Goal: Task Accomplishment & Management: Complete application form

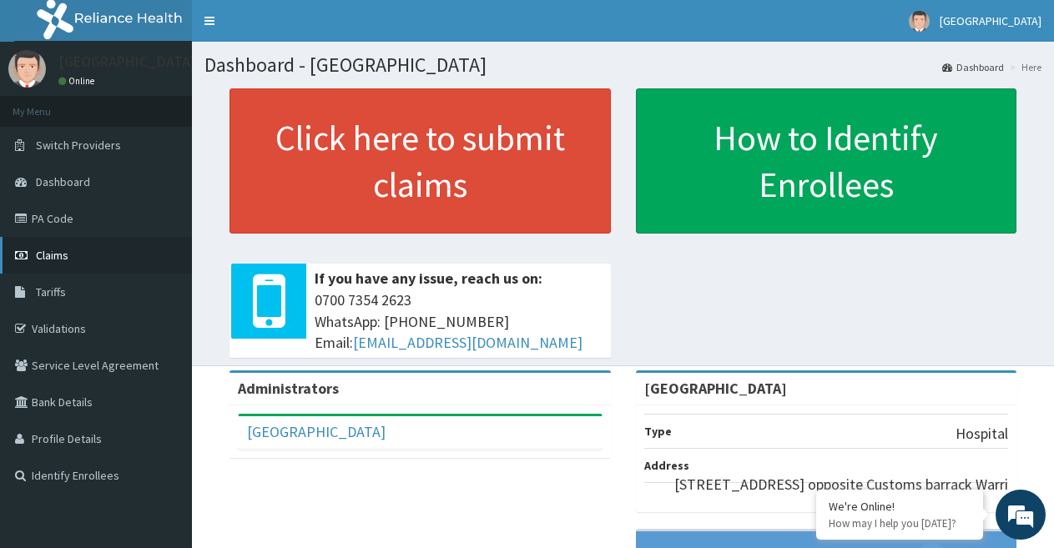
click at [38, 255] on span "Claims" at bounding box center [52, 255] width 33 height 15
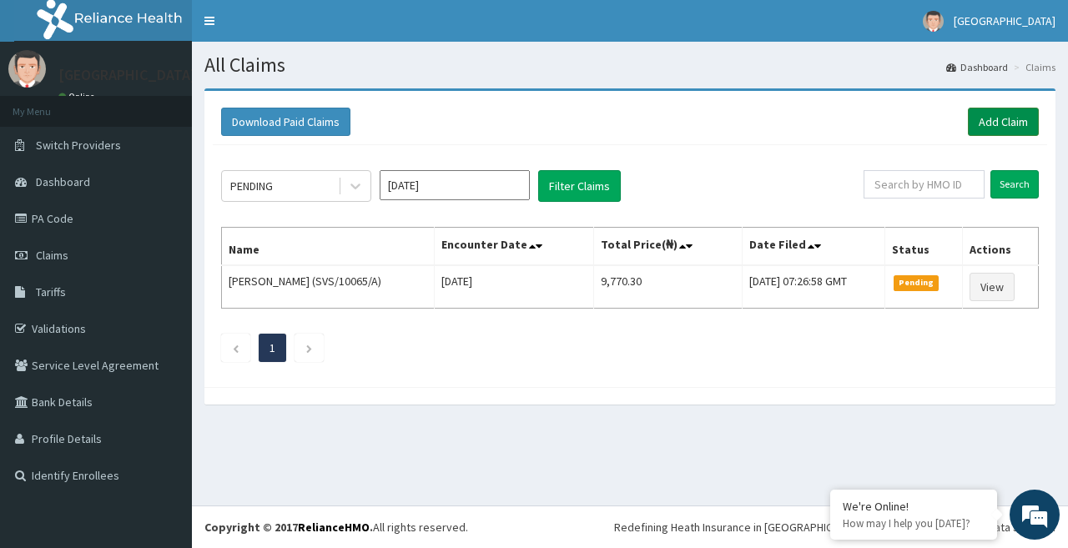
click at [1001, 124] on link "Add Claim" at bounding box center [1003, 122] width 71 height 28
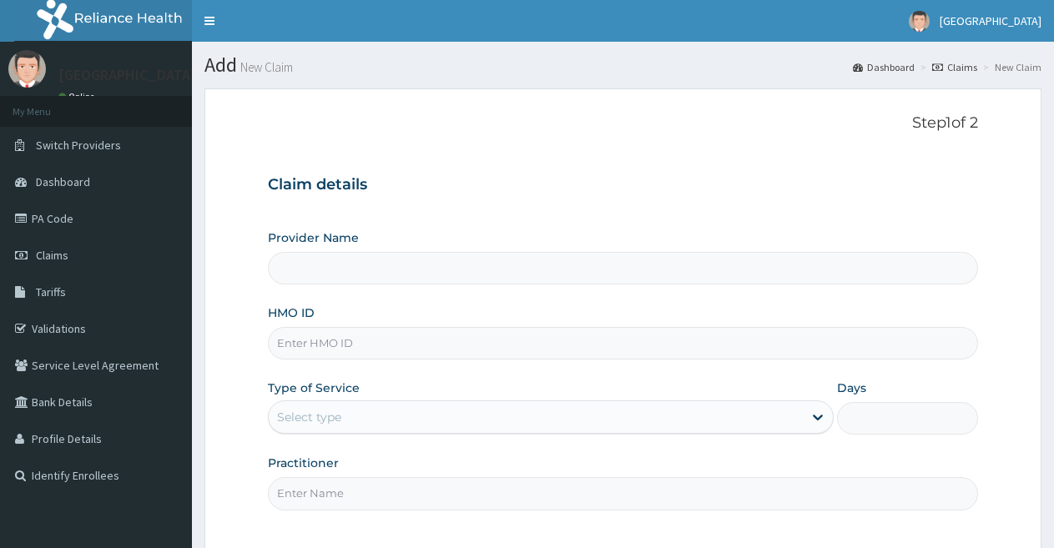
drag, startPoint x: 0, startPoint y: 0, endPoint x: 336, endPoint y: 339, distance: 477.3
click at [336, 339] on input "HMO ID" at bounding box center [623, 343] width 710 height 33
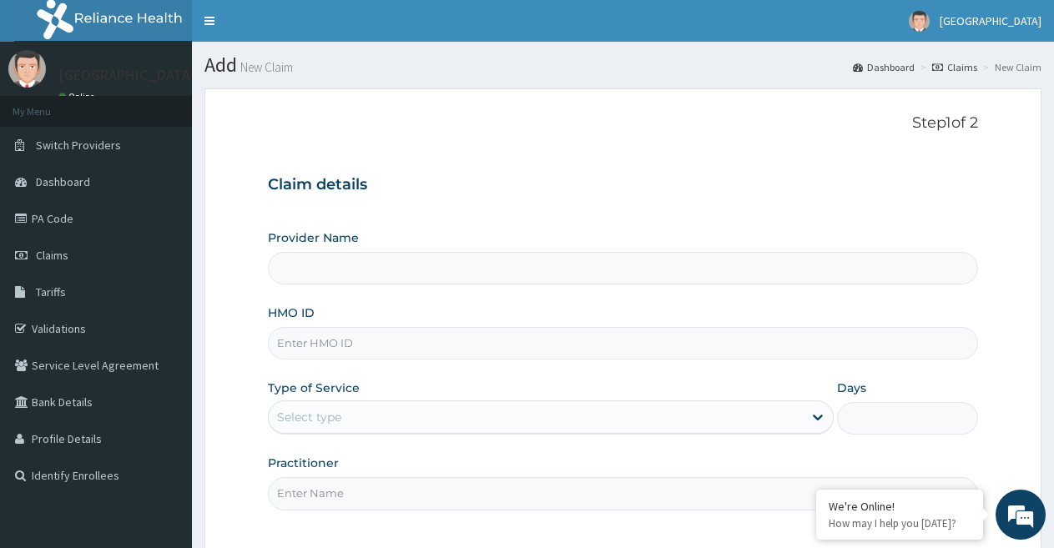
paste input "208155"
type input "208155"
type input "[GEOGRAPHIC_DATA]"
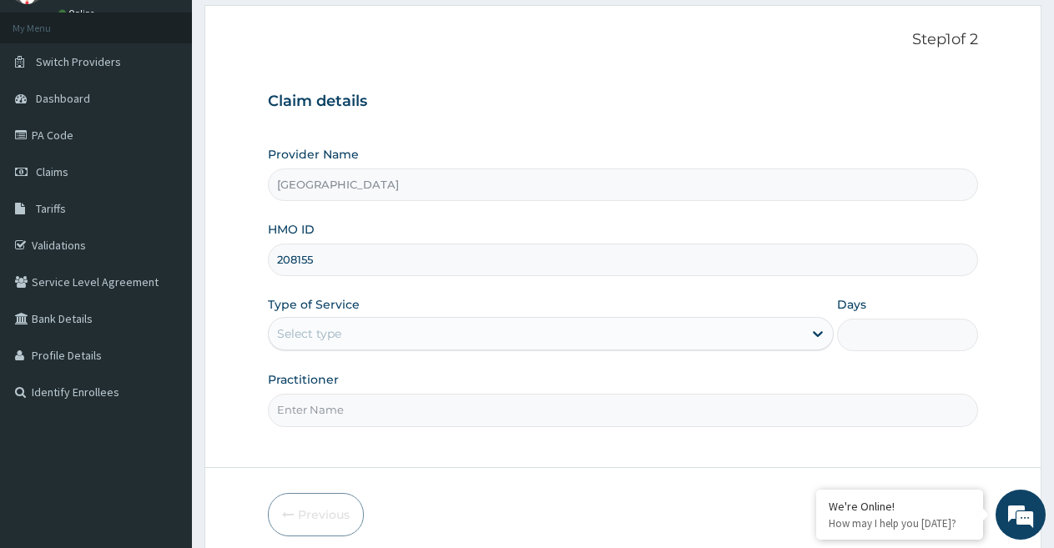
click at [329, 246] on input "208155" at bounding box center [623, 260] width 710 height 33
click at [329, 248] on input "208155" at bounding box center [623, 260] width 710 height 33
click at [329, 249] on input "208155" at bounding box center [623, 260] width 710 height 33
paste input "FME/10073/A"
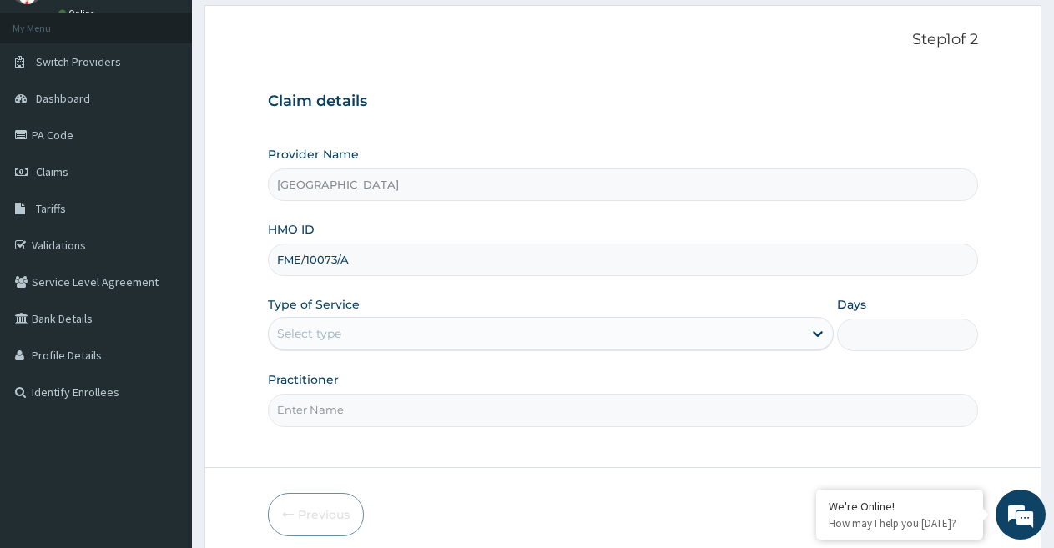
type input "FME/10073/A"
click at [338, 321] on div "Select type" at bounding box center [535, 333] width 533 height 27
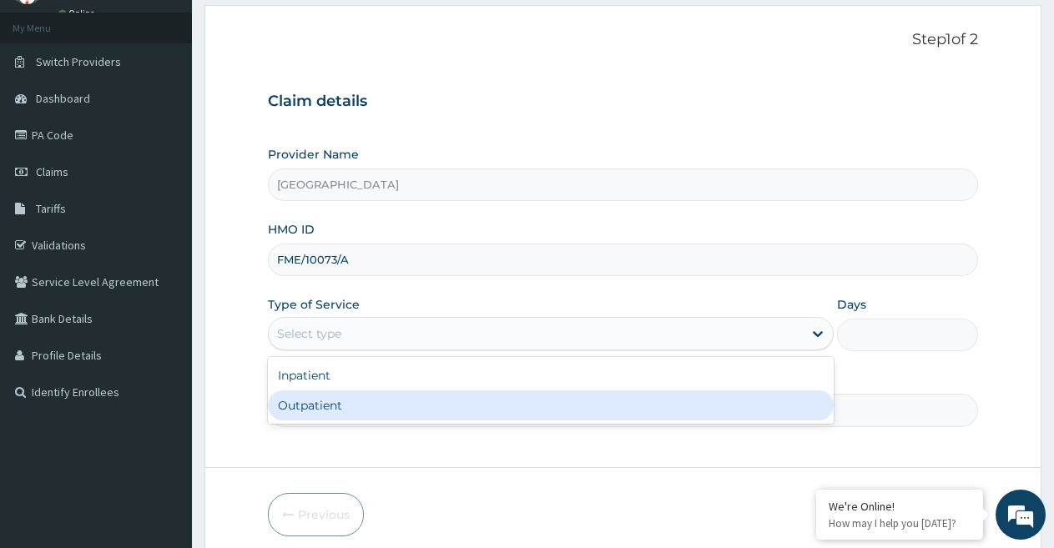
click at [329, 403] on div "Outpatient" at bounding box center [550, 405] width 565 height 30
type input "1"
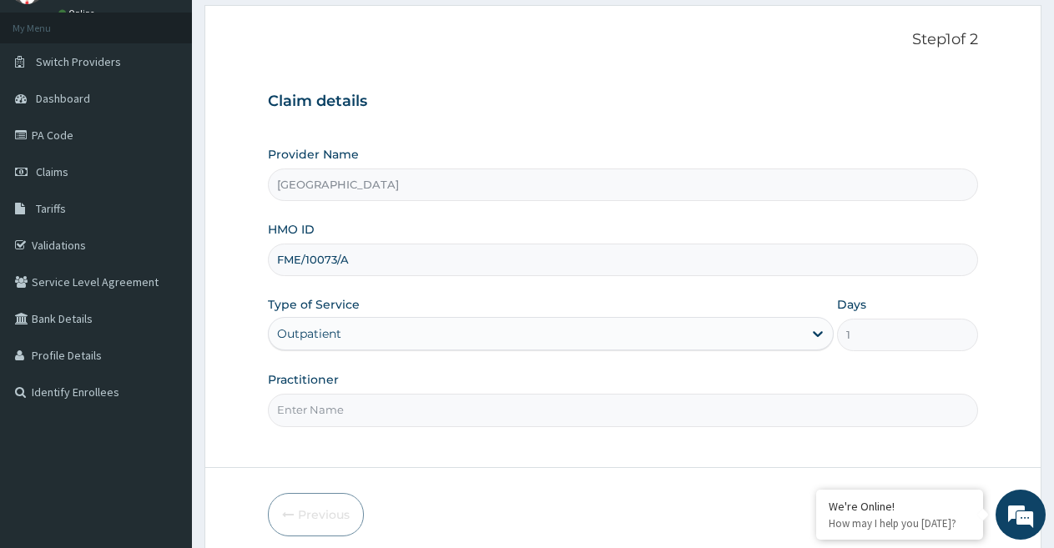
click at [333, 400] on input "Practitioner" at bounding box center [623, 410] width 710 height 33
type input "DR UKPELE"
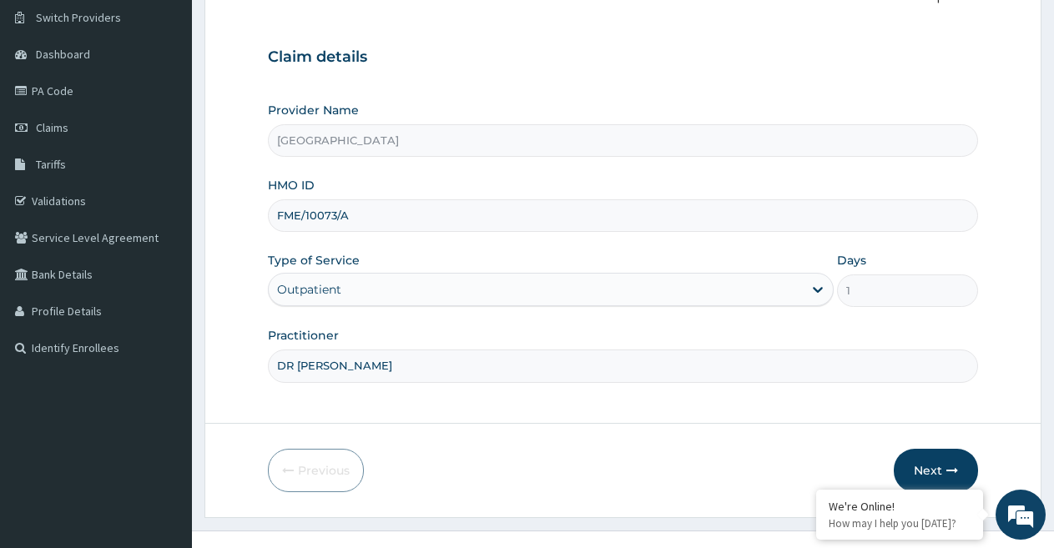
scroll to position [153, 0]
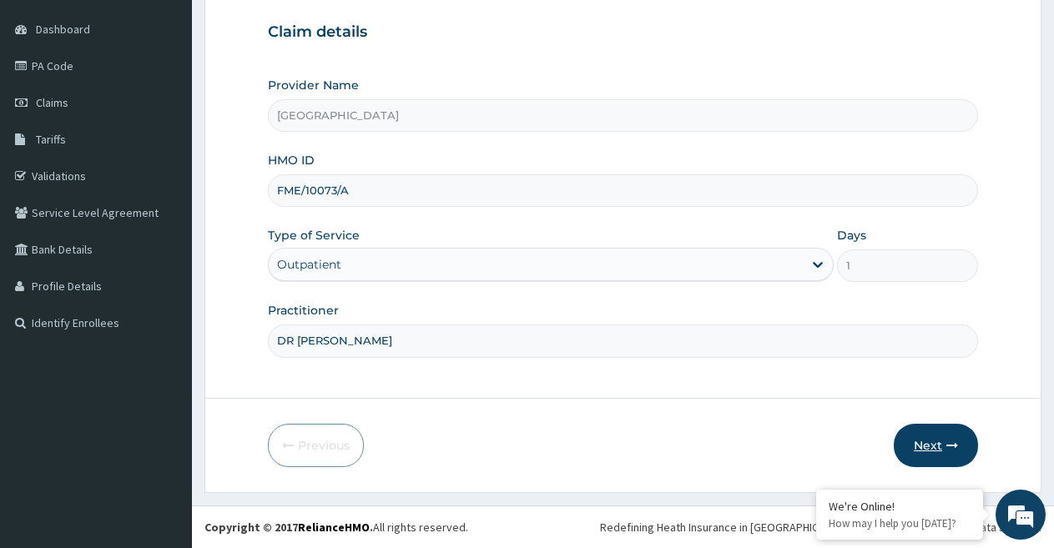
click at [933, 444] on button "Next" at bounding box center [936, 445] width 84 height 43
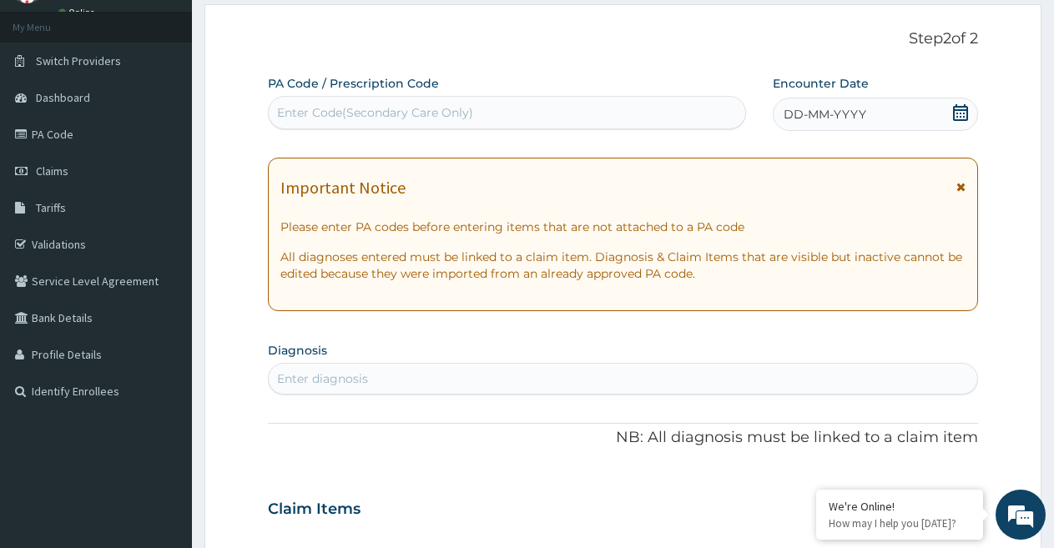
scroll to position [0, 0]
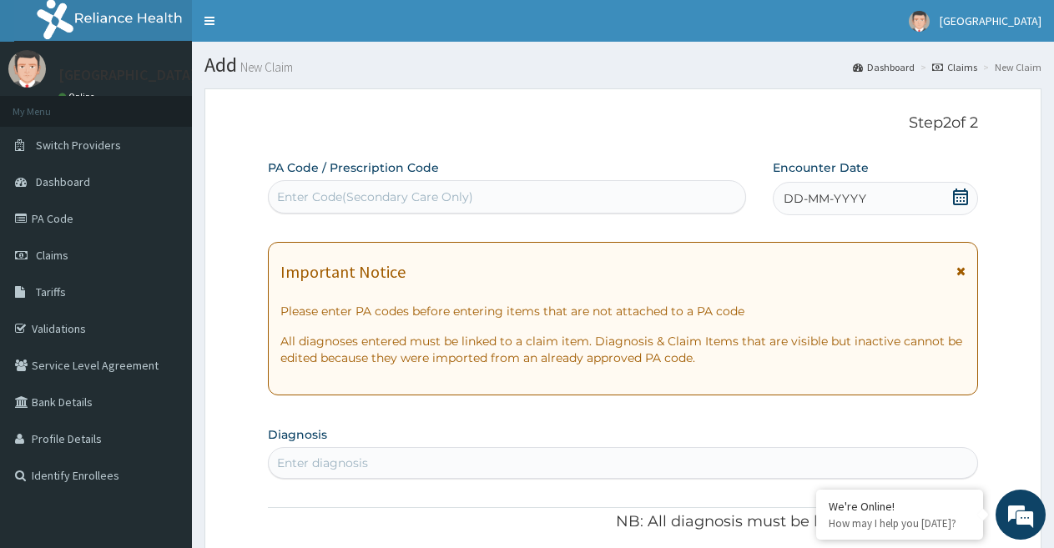
click at [822, 192] on span "DD-MM-YYYY" at bounding box center [824, 198] width 83 height 17
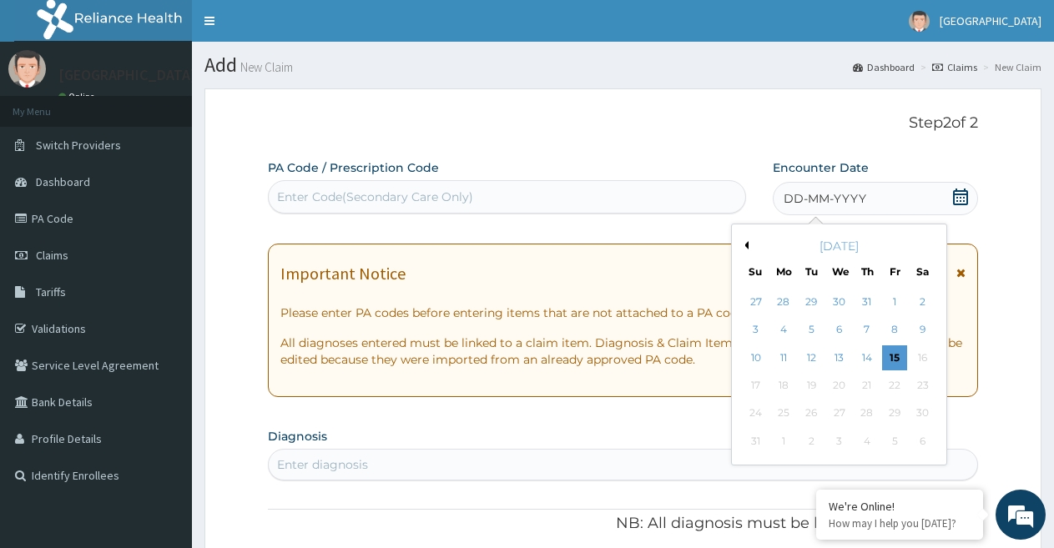
drag, startPoint x: 863, startPoint y: 357, endPoint x: 794, endPoint y: 351, distance: 68.7
click at [863, 356] on div "14" at bounding box center [866, 357] width 25 height 25
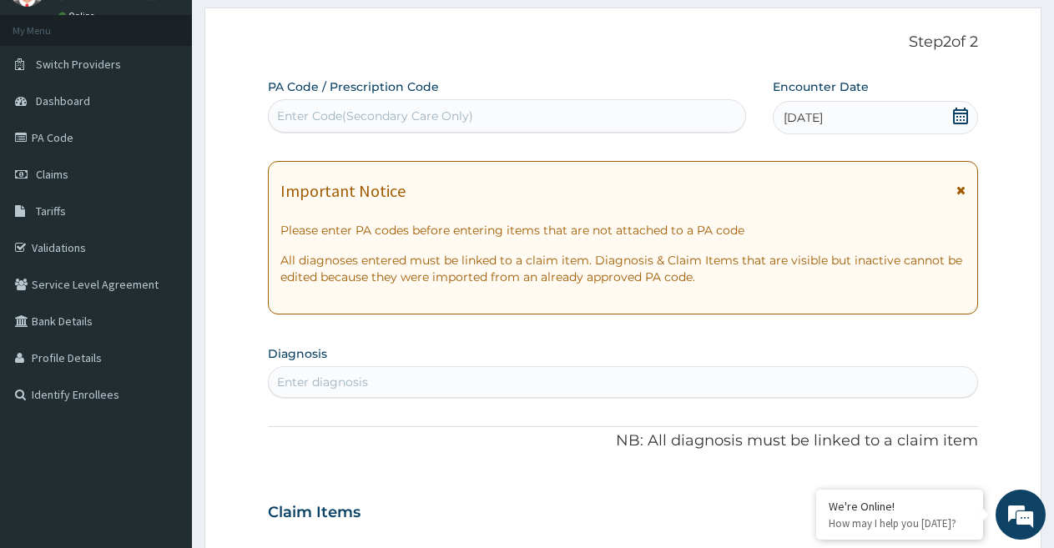
scroll to position [250, 0]
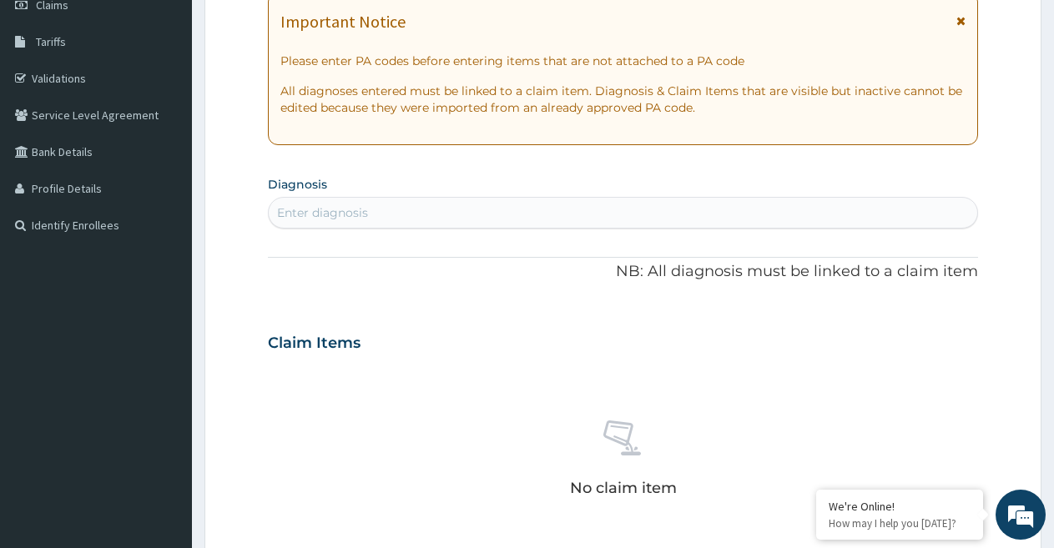
click at [364, 219] on div "Enter diagnosis" at bounding box center [322, 212] width 91 height 17
type input "TINEA"
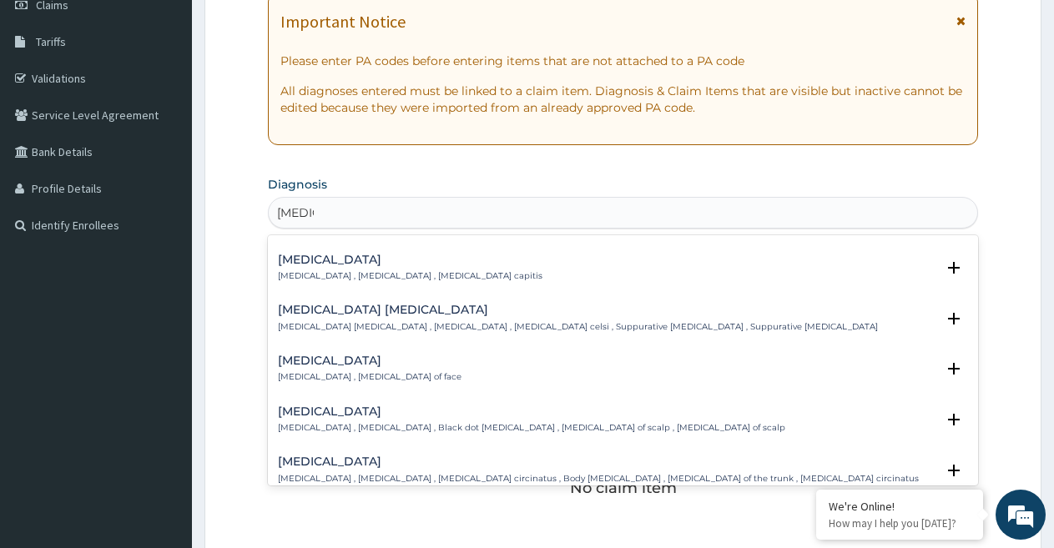
scroll to position [334, 0]
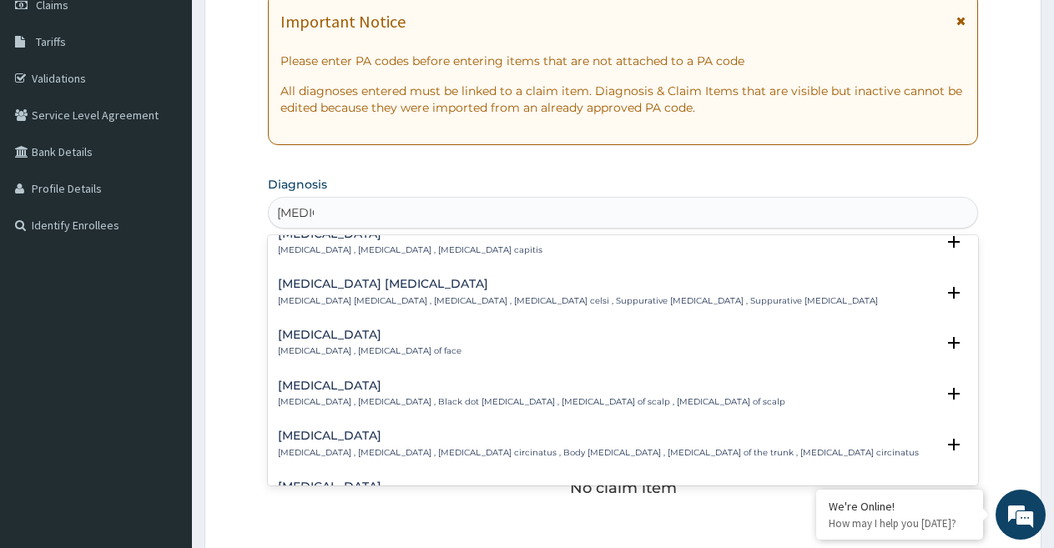
click at [334, 437] on h4 "Tinea corporis" at bounding box center [598, 436] width 641 height 13
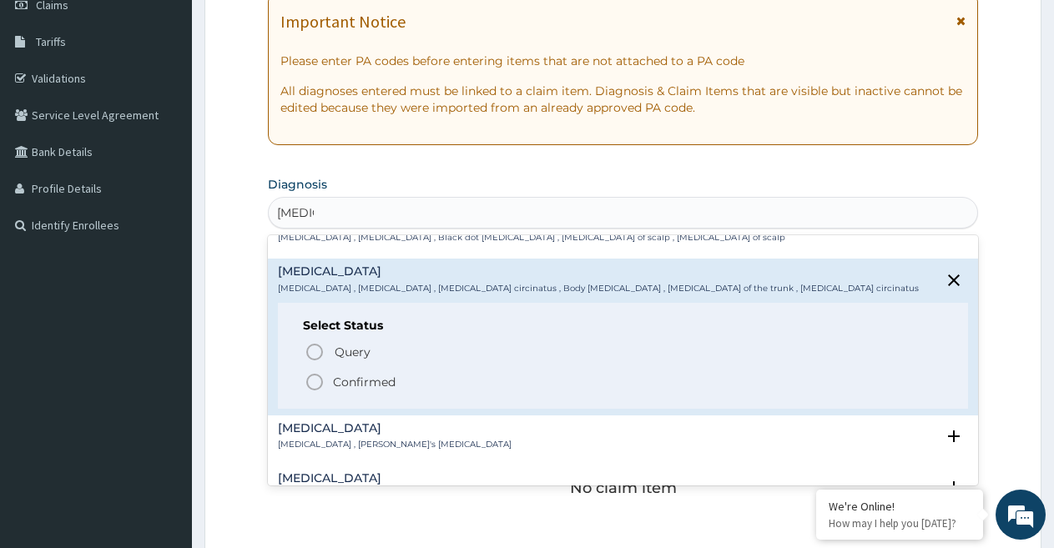
scroll to position [501, 0]
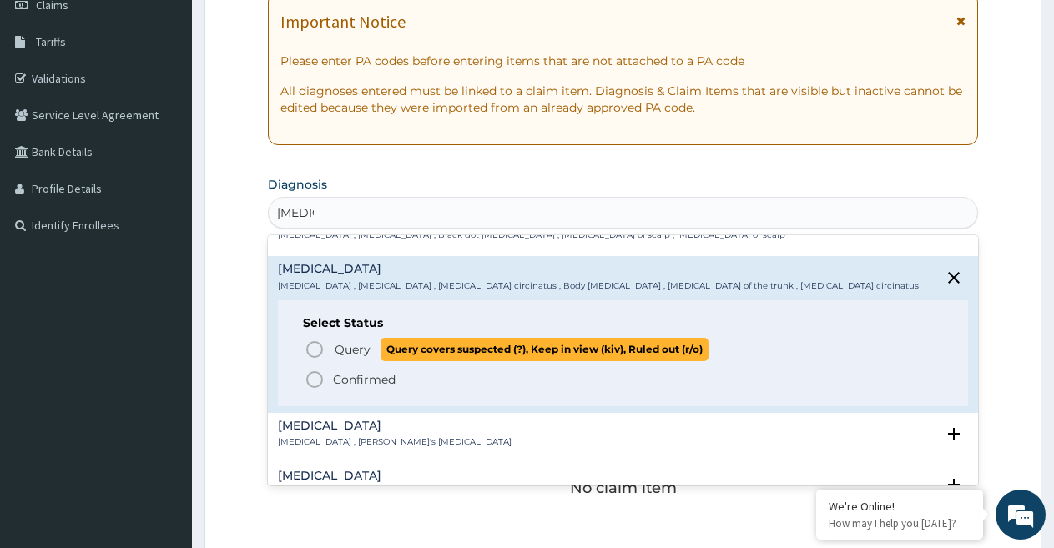
click at [351, 351] on span "Query" at bounding box center [353, 349] width 36 height 17
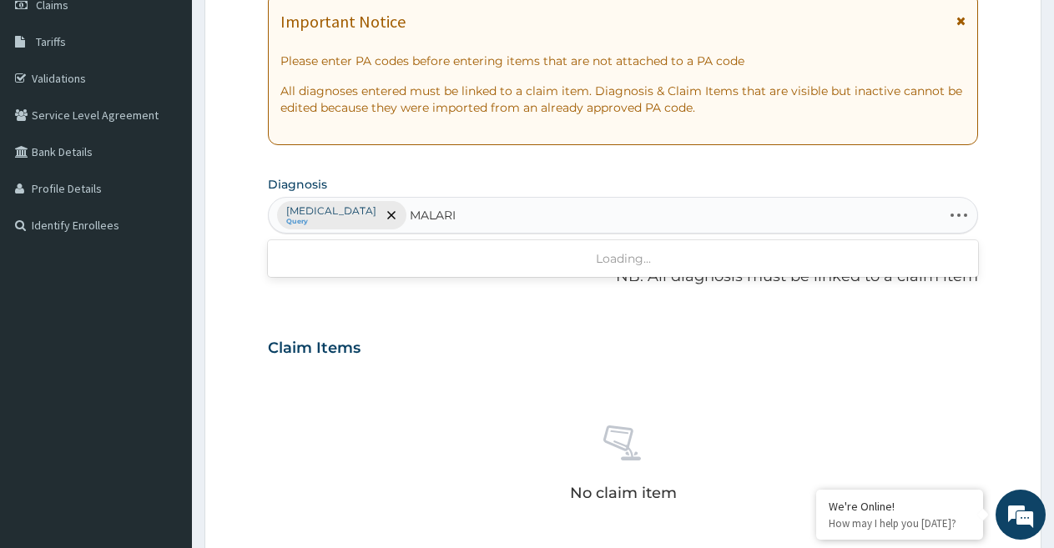
type input "MALARIA"
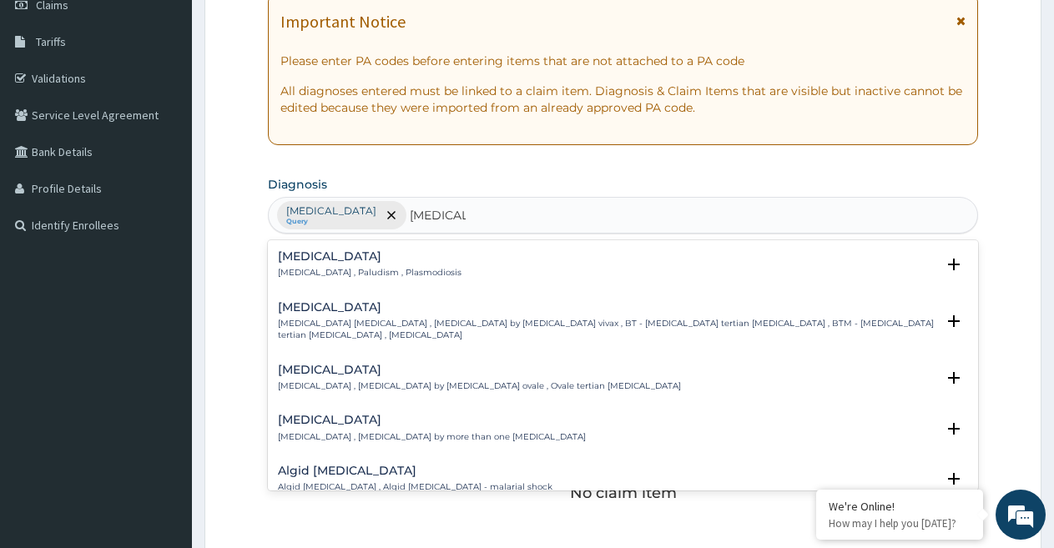
click at [367, 262] on h4 "Malaria" at bounding box center [370, 256] width 184 height 13
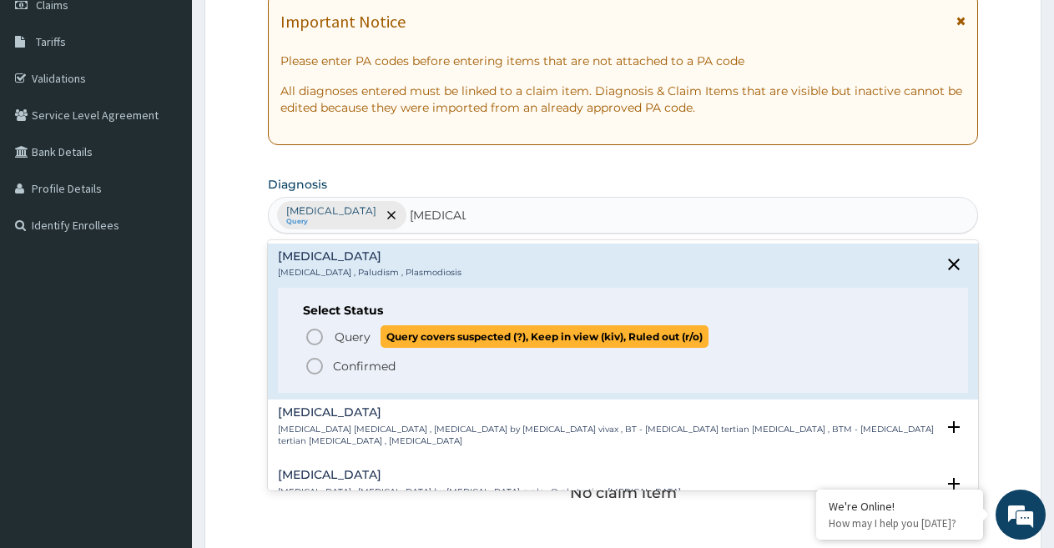
click at [347, 339] on span "Query" at bounding box center [353, 337] width 36 height 17
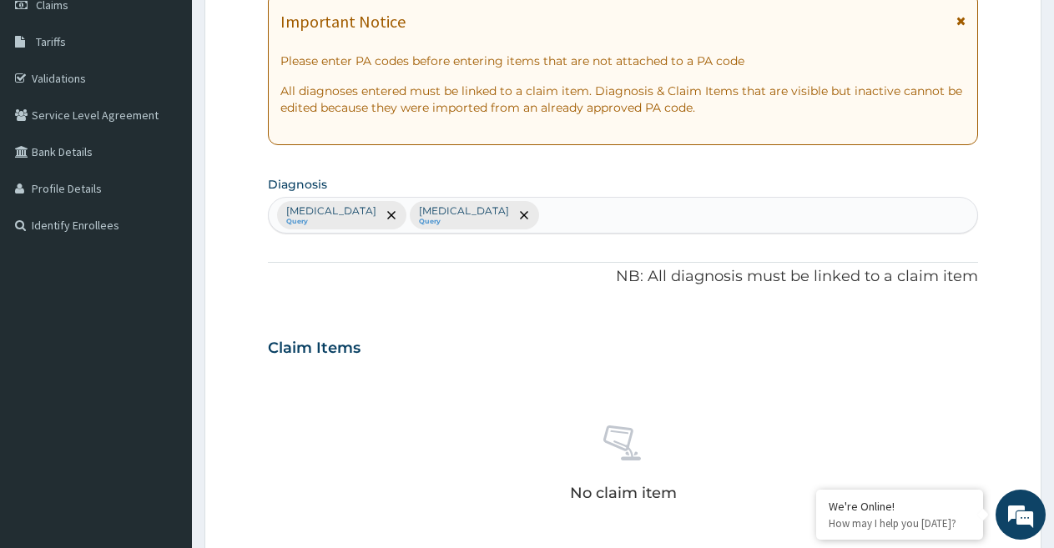
click at [580, 211] on div "Tinea corporis Query Malaria Query" at bounding box center [623, 215] width 708 height 35
type input "UPPER RES"
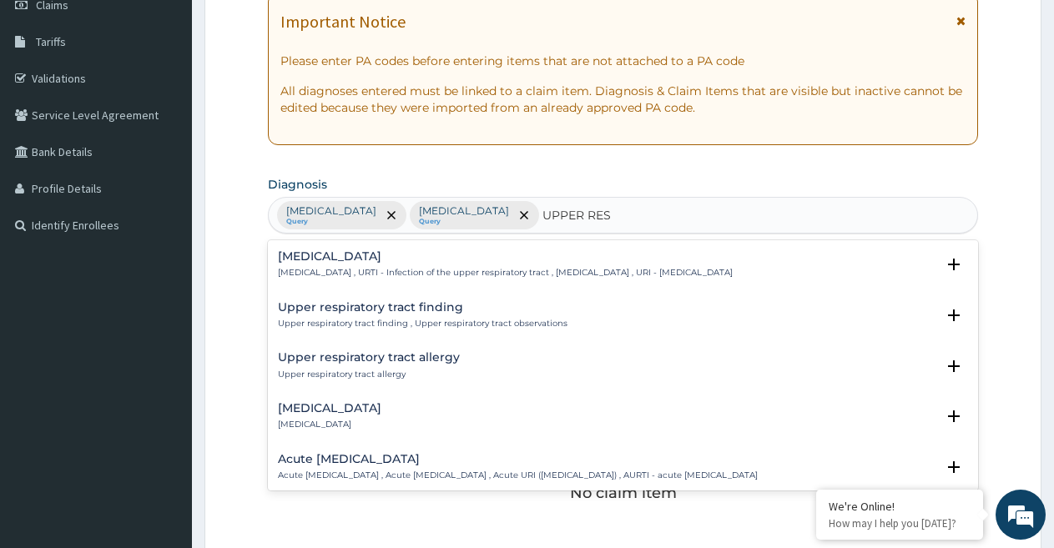
click at [435, 259] on h4 "Upper respiratory infection" at bounding box center [505, 256] width 455 height 13
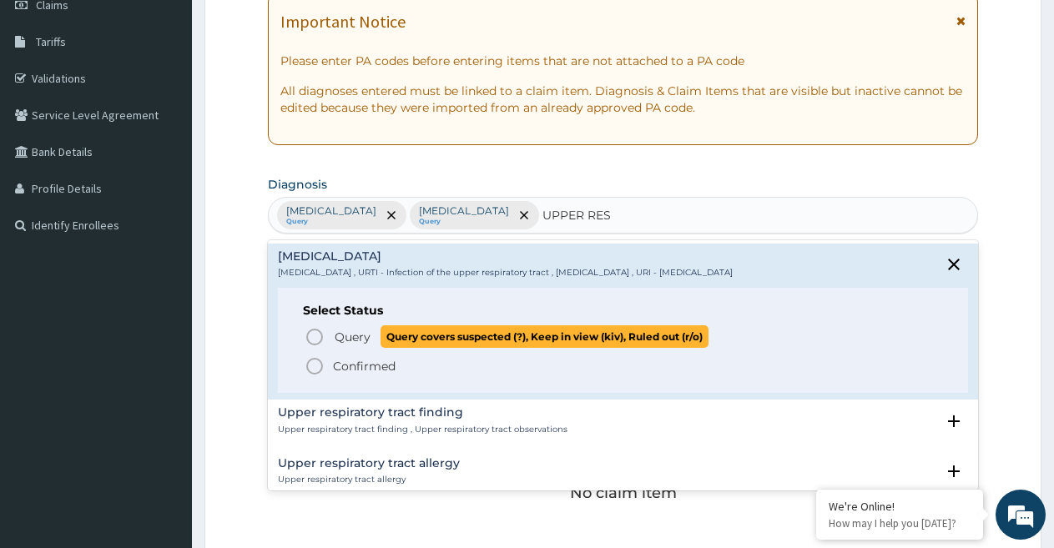
click at [349, 341] on span "Query" at bounding box center [353, 337] width 36 height 17
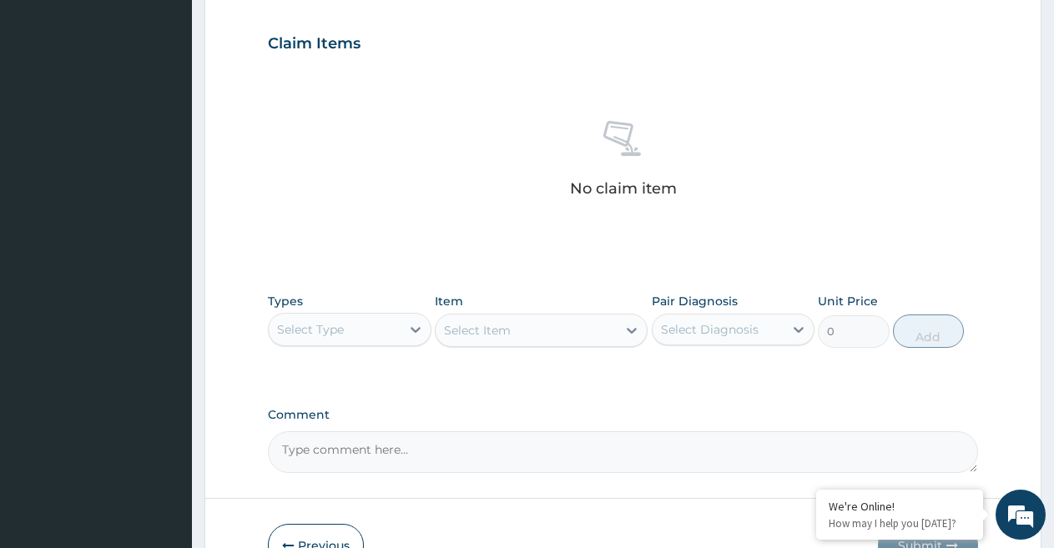
scroll to position [584, 0]
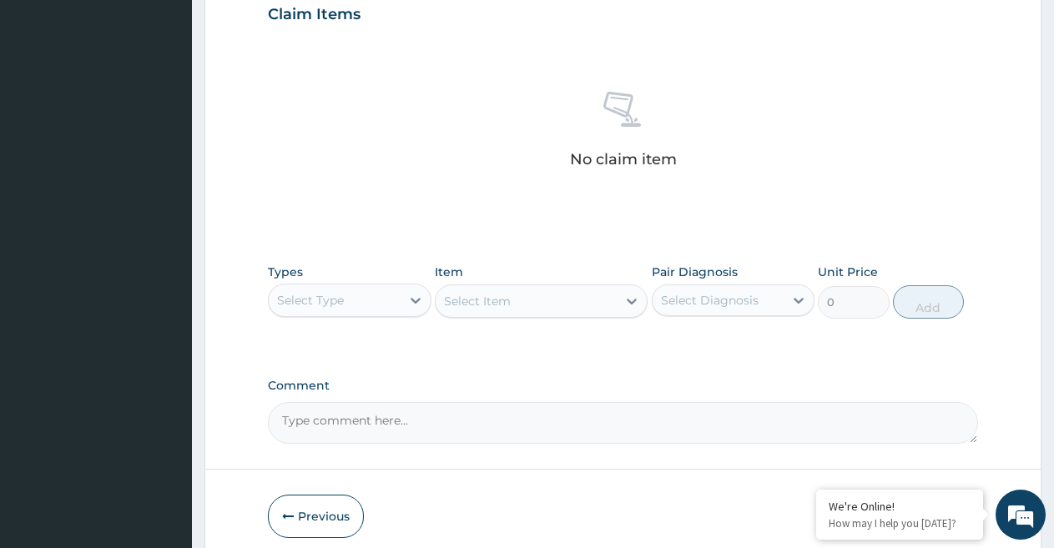
click at [341, 284] on div "Select Type" at bounding box center [350, 300] width 164 height 33
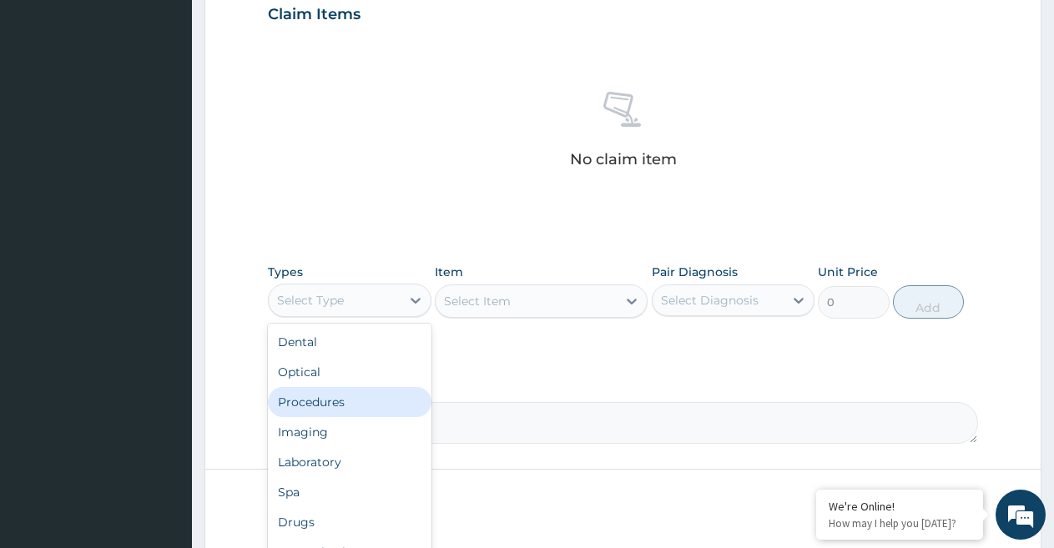
click at [341, 395] on div "Procedures" at bounding box center [350, 402] width 164 height 30
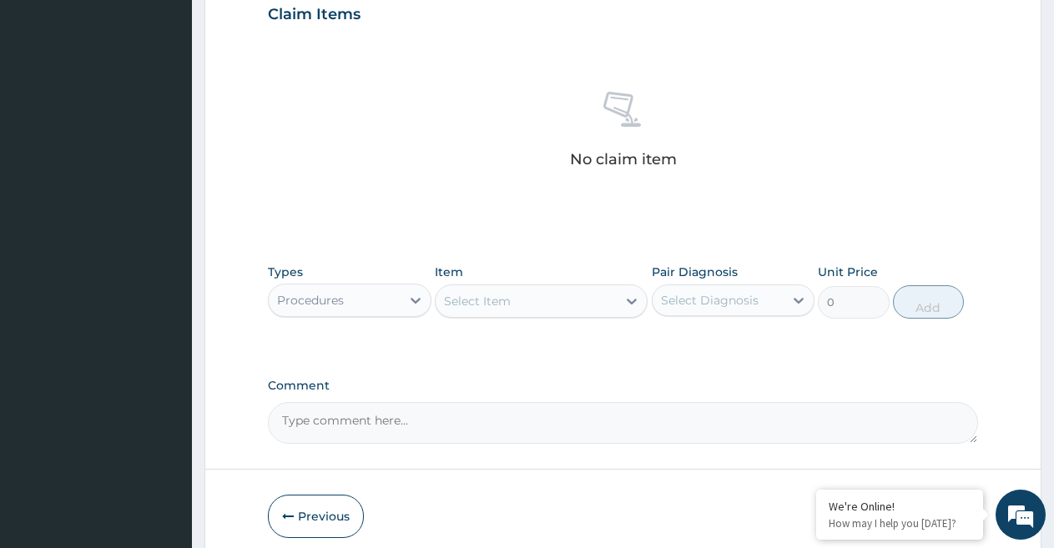
click at [557, 299] on div "Select Item" at bounding box center [526, 301] width 181 height 27
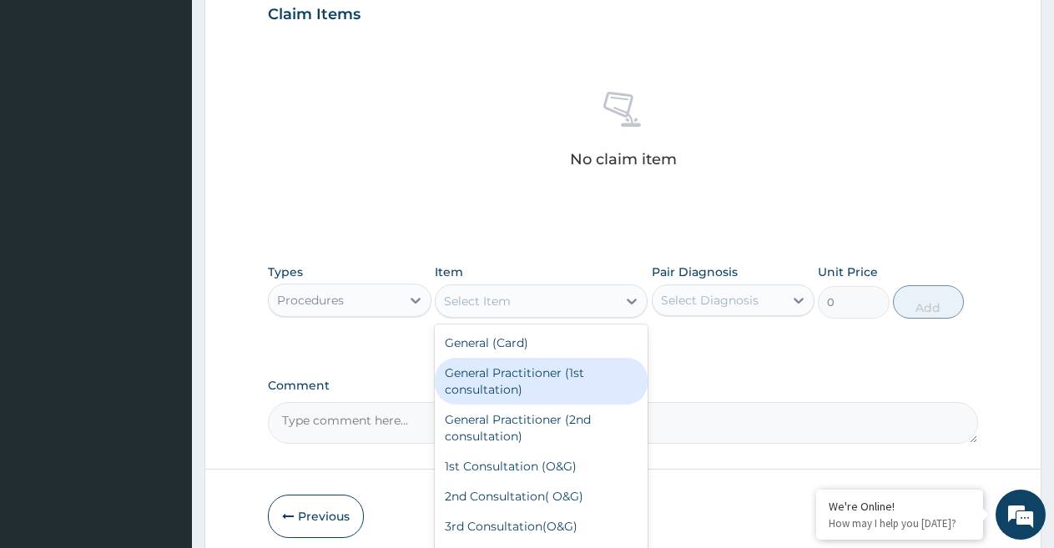
click at [508, 386] on div "General Practitioner (1st consultation)" at bounding box center [541, 381] width 213 height 47
type input "1500"
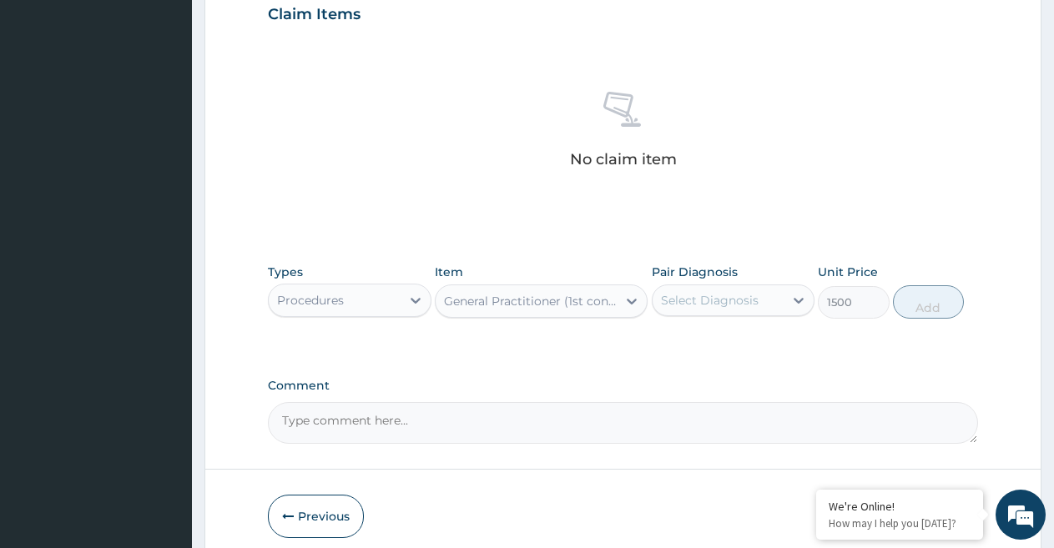
drag, startPoint x: 745, startPoint y: 282, endPoint x: 738, endPoint y: 291, distance: 11.9
click at [739, 288] on div "Pair Diagnosis Select Diagnosis" at bounding box center [734, 291] width 164 height 55
click at [728, 298] on div "Select Diagnosis" at bounding box center [710, 300] width 98 height 17
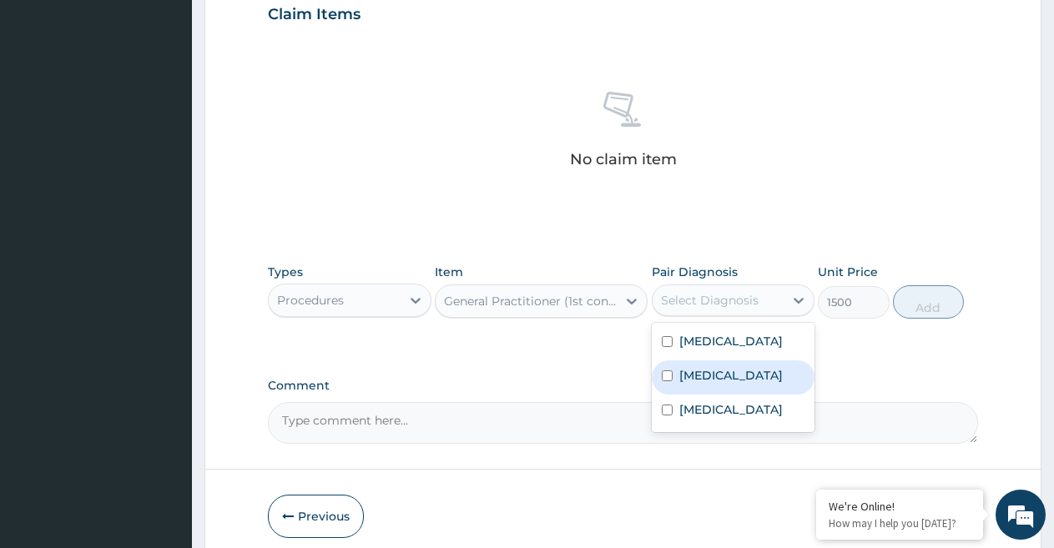
drag, startPoint x: 723, startPoint y: 379, endPoint x: 728, endPoint y: 347, distance: 32.2
click at [723, 373] on div "Malaria" at bounding box center [734, 377] width 164 height 34
checkbox input "true"
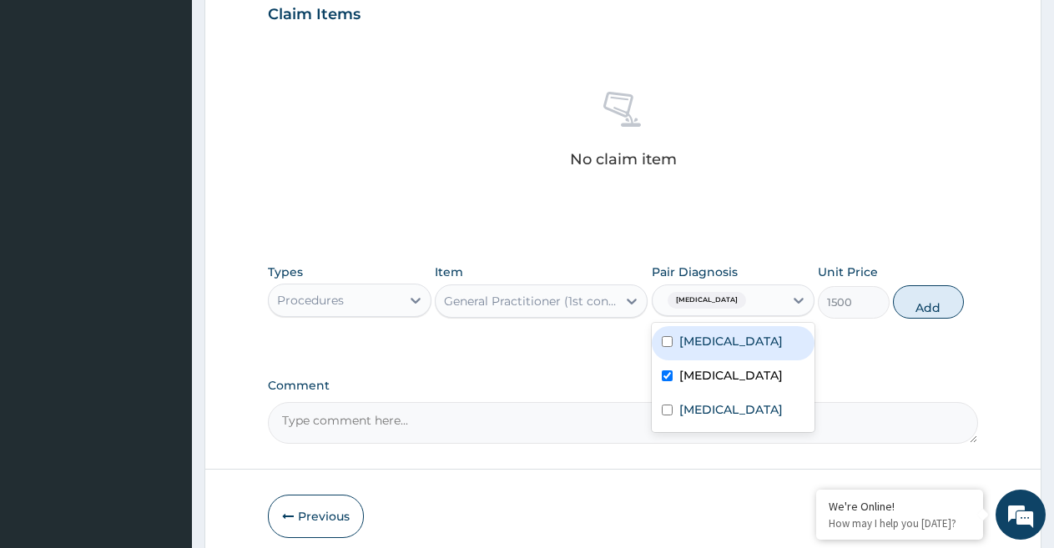
click at [728, 347] on label "Tinea corporis" at bounding box center [730, 341] width 103 height 17
checkbox input "true"
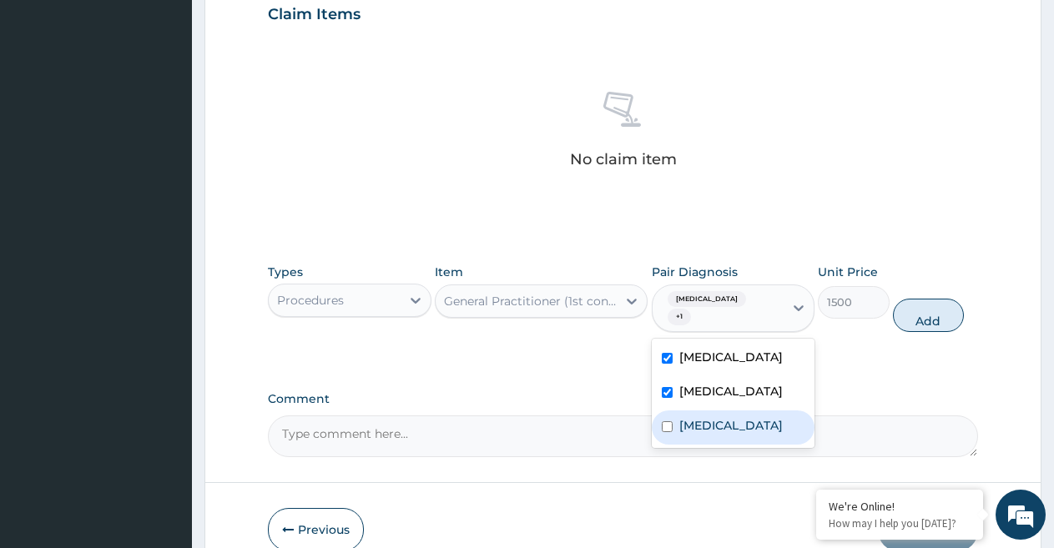
click at [742, 417] on label "Upper respiratory infection" at bounding box center [730, 425] width 103 height 17
checkbox input "true"
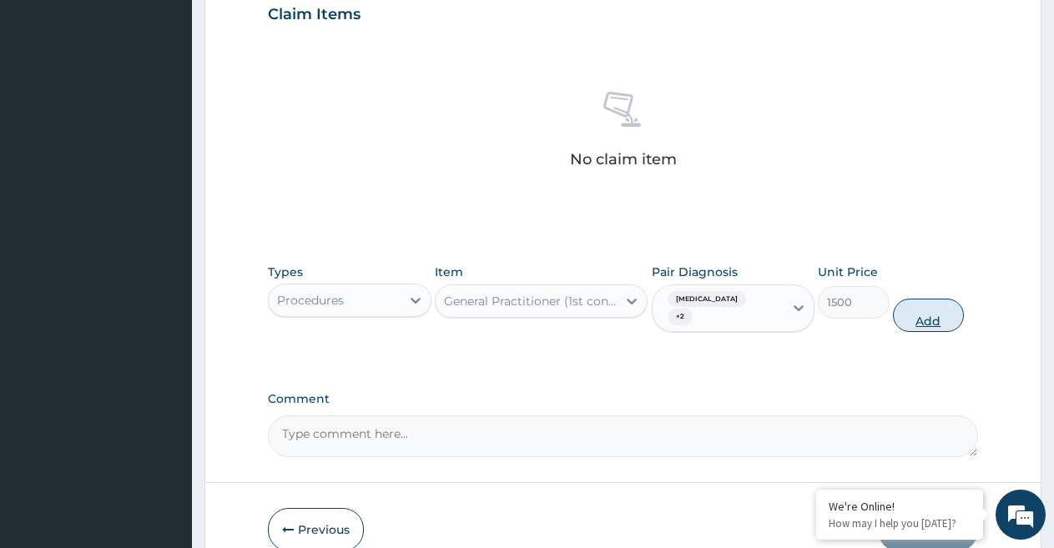
click at [925, 308] on button "Add" at bounding box center [928, 315] width 71 height 33
type input "0"
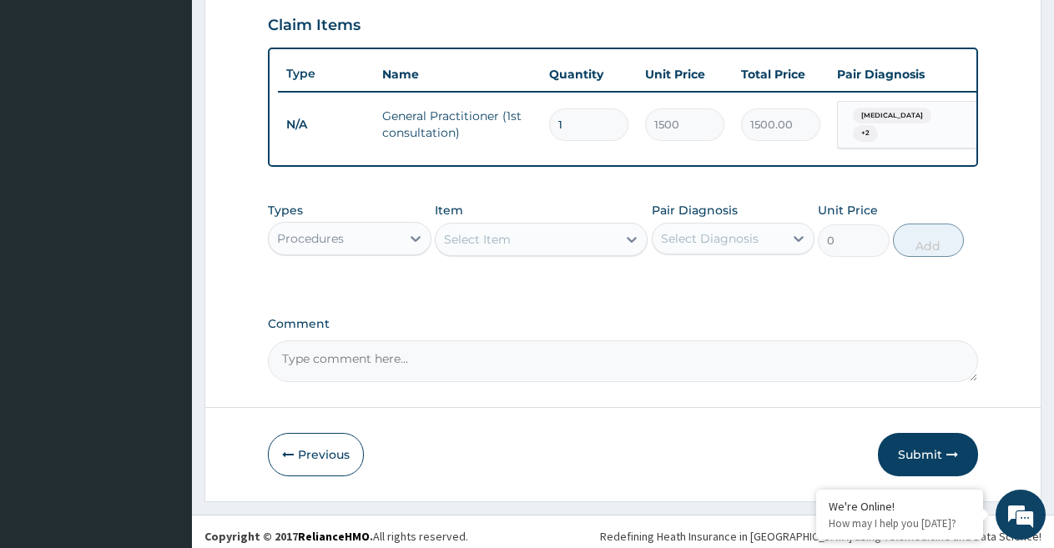
scroll to position [501, 0]
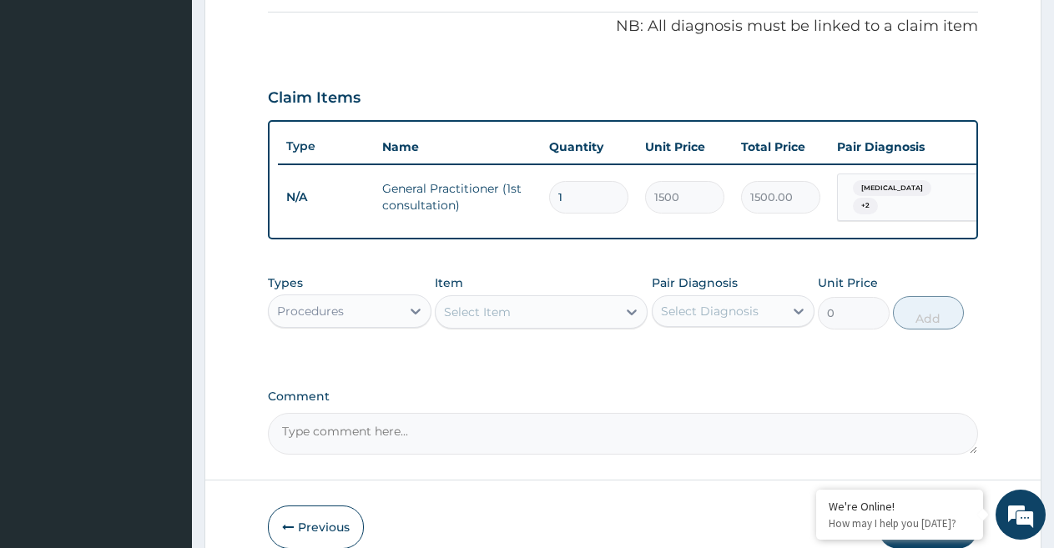
click at [351, 310] on div "Procedures" at bounding box center [335, 311] width 132 height 27
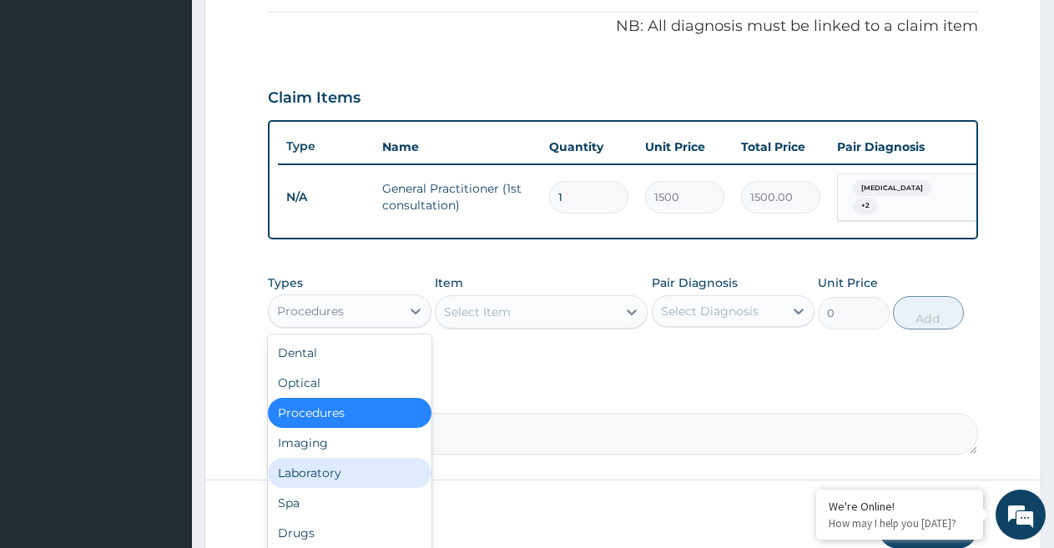
click at [338, 473] on div "Laboratory" at bounding box center [350, 473] width 164 height 30
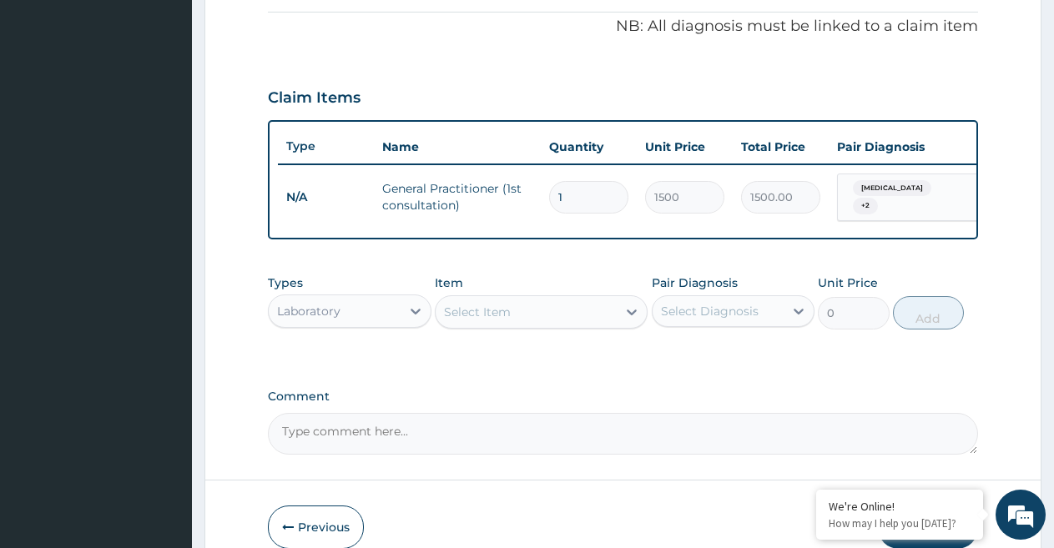
click at [517, 323] on div "Select Item" at bounding box center [526, 312] width 181 height 27
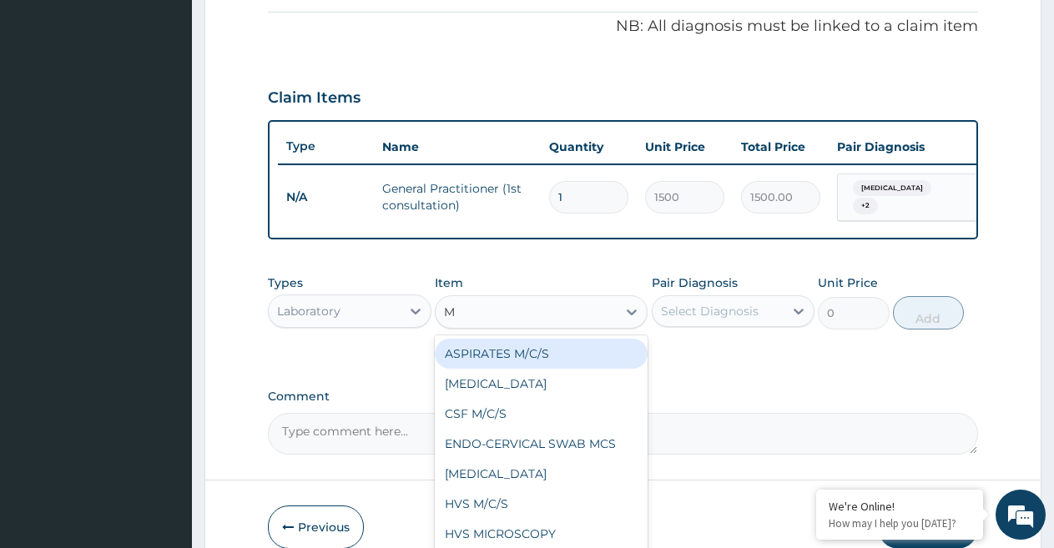
type input "MP"
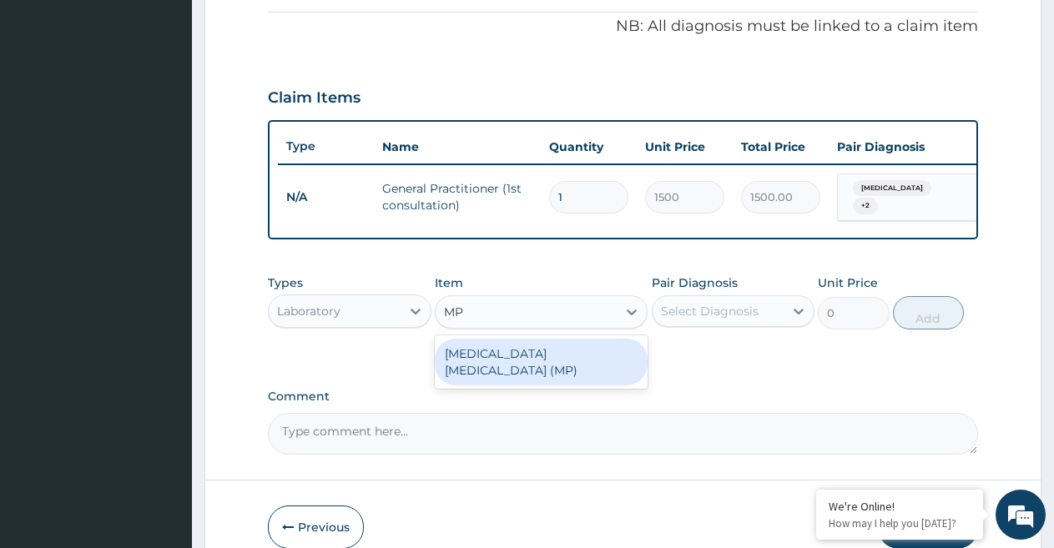
drag, startPoint x: 529, startPoint y: 357, endPoint x: 677, endPoint y: 355, distance: 148.5
click at [530, 358] on div "MALARIA PARASITE (MP)" at bounding box center [541, 362] width 213 height 47
type input "560"
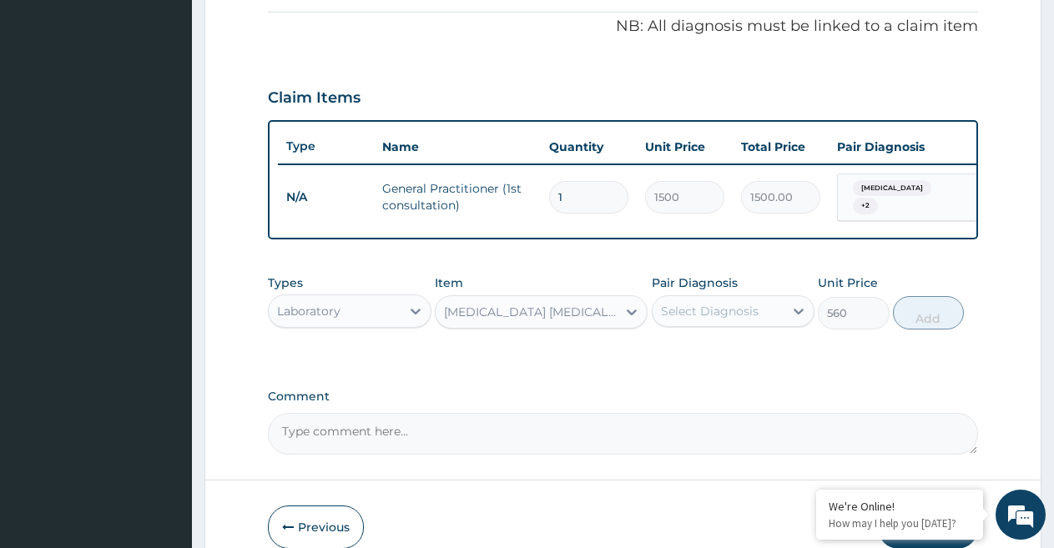
click at [739, 320] on div "Select Diagnosis" at bounding box center [710, 311] width 98 height 17
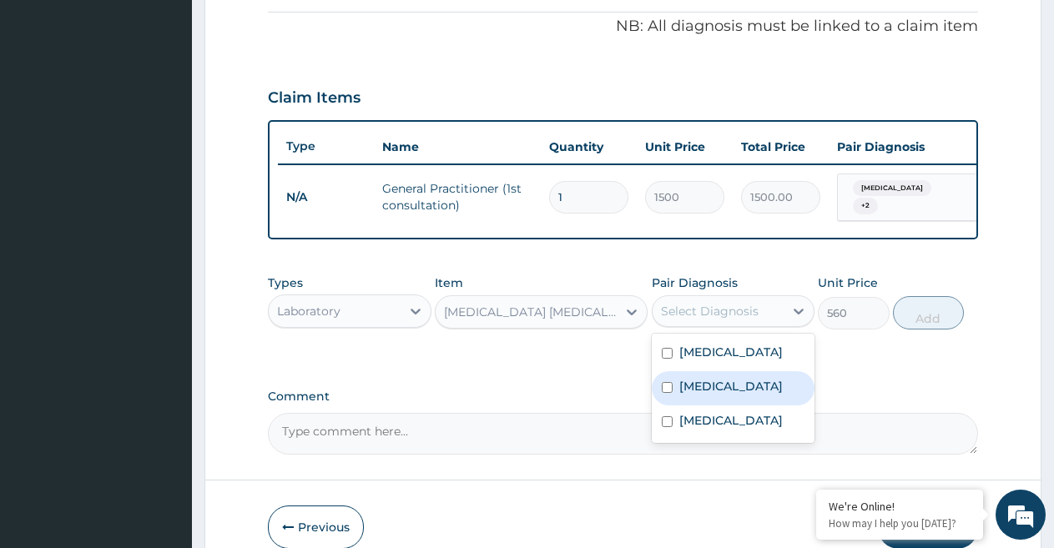
click at [723, 392] on div "Malaria" at bounding box center [734, 388] width 164 height 34
checkbox input "true"
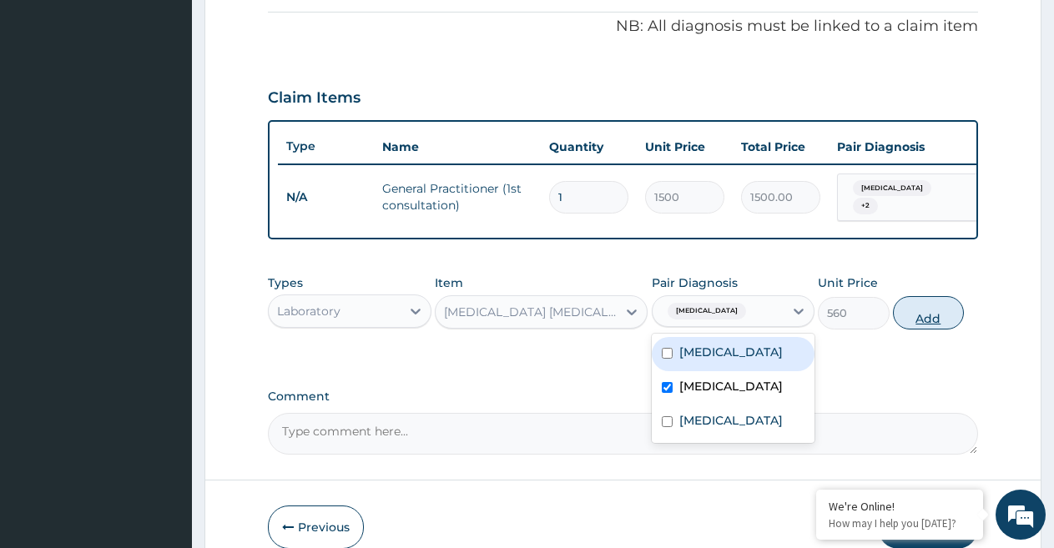
click at [918, 324] on button "Add" at bounding box center [928, 312] width 71 height 33
type input "0"
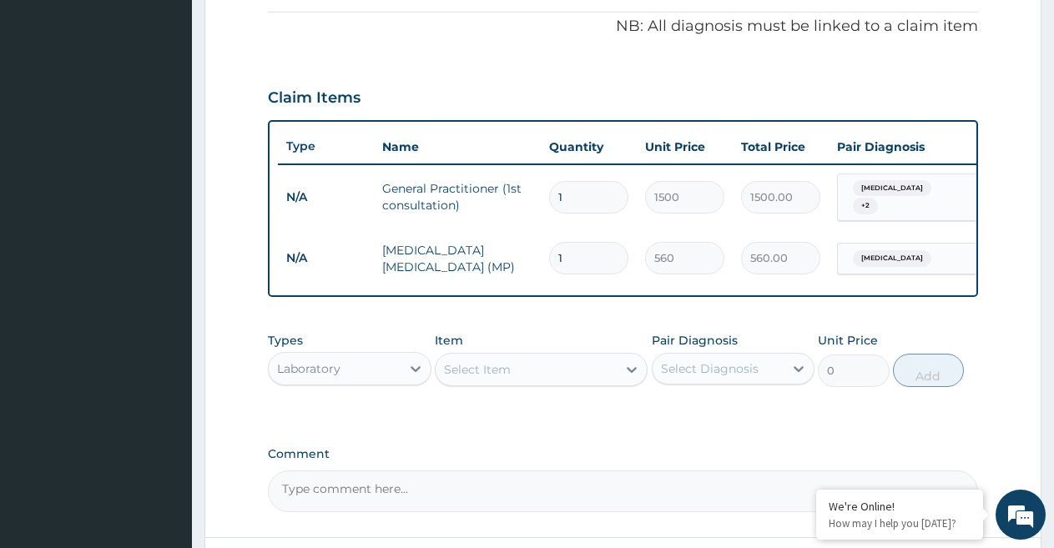
click at [592, 380] on div "Select Item" at bounding box center [526, 369] width 181 height 27
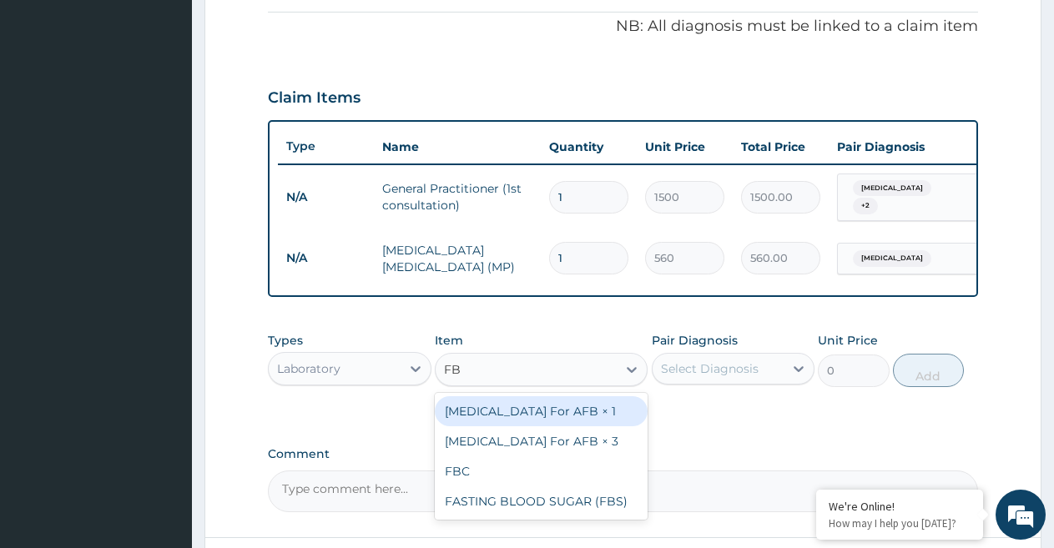
type input "FBC"
click at [533, 425] on div "FBC" at bounding box center [541, 411] width 213 height 30
type input "1600"
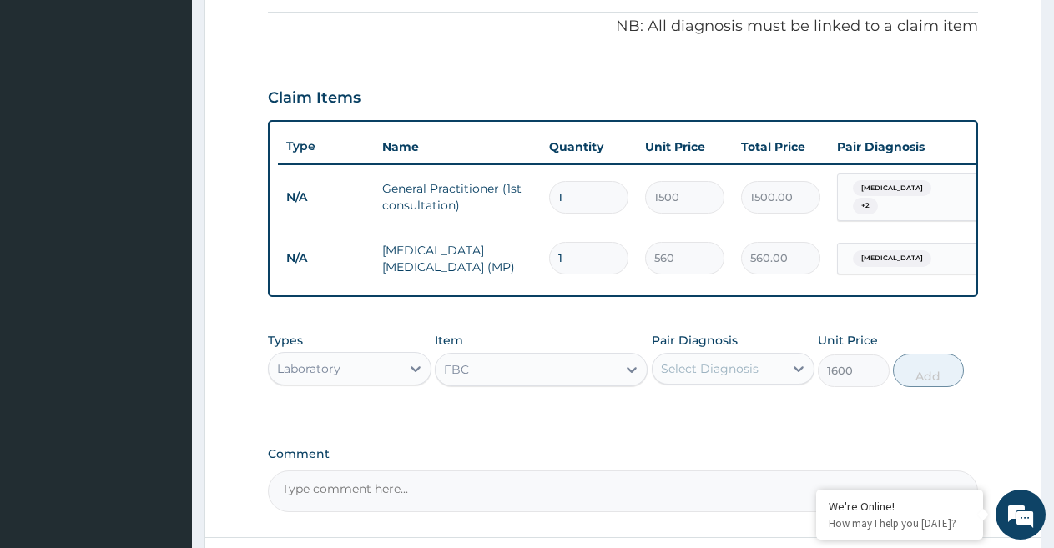
click at [716, 377] on div "Select Diagnosis" at bounding box center [710, 368] width 98 height 17
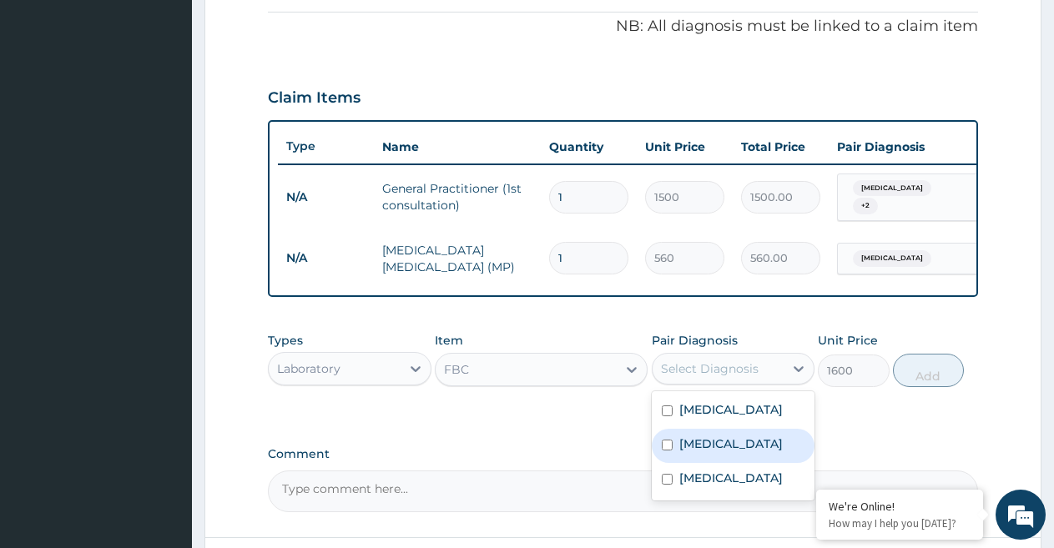
click at [732, 453] on div "Malaria" at bounding box center [734, 446] width 164 height 34
checkbox input "true"
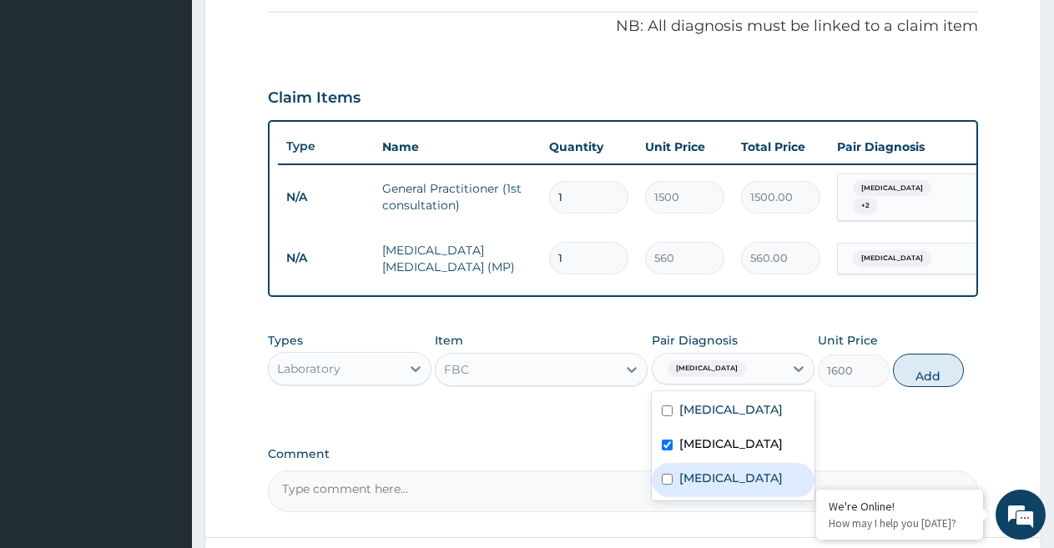
drag, startPoint x: 726, startPoint y: 486, endPoint x: 974, endPoint y: 414, distance: 259.0
click at [735, 481] on label "Upper respiratory infection" at bounding box center [730, 478] width 103 height 17
checkbox input "true"
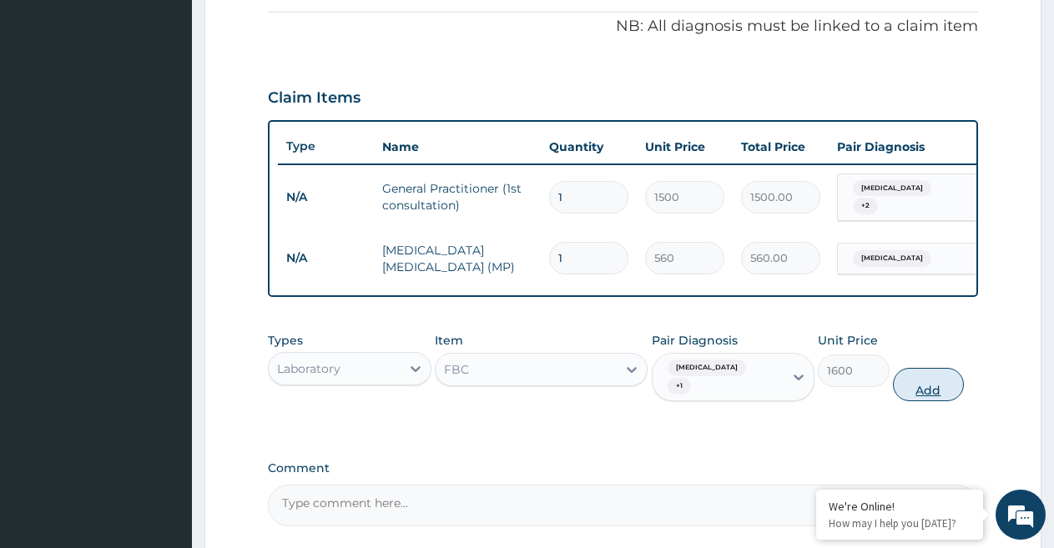
click at [913, 377] on button "Add" at bounding box center [928, 384] width 71 height 33
type input "0"
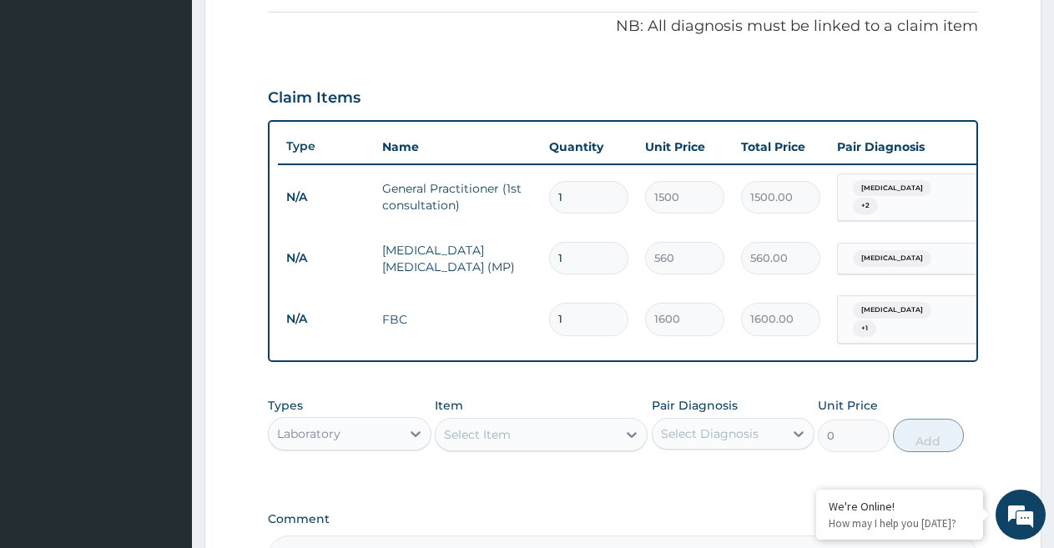
click at [471, 430] on div "Select Item" at bounding box center [477, 434] width 67 height 17
drag, startPoint x: 369, startPoint y: 420, endPoint x: 363, endPoint y: 427, distance: 9.5
click at [368, 420] on div "Laboratory" at bounding box center [335, 433] width 132 height 27
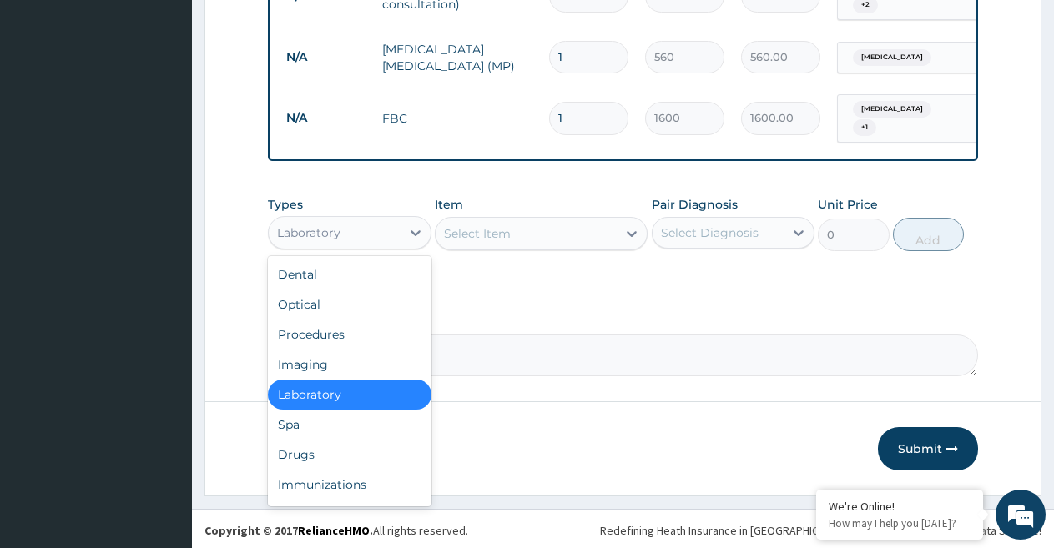
scroll to position [705, 0]
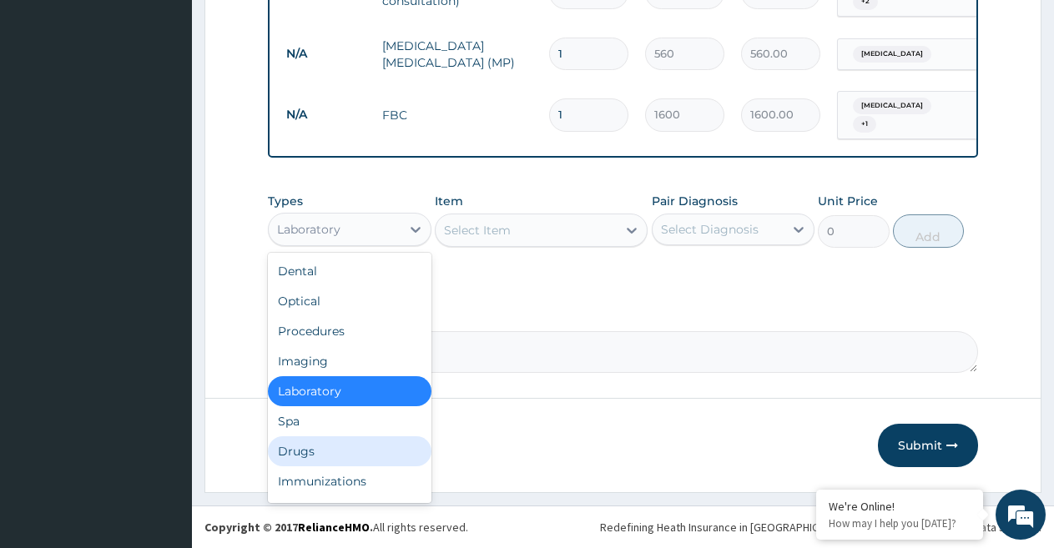
click at [320, 446] on div "Drugs" at bounding box center [350, 451] width 164 height 30
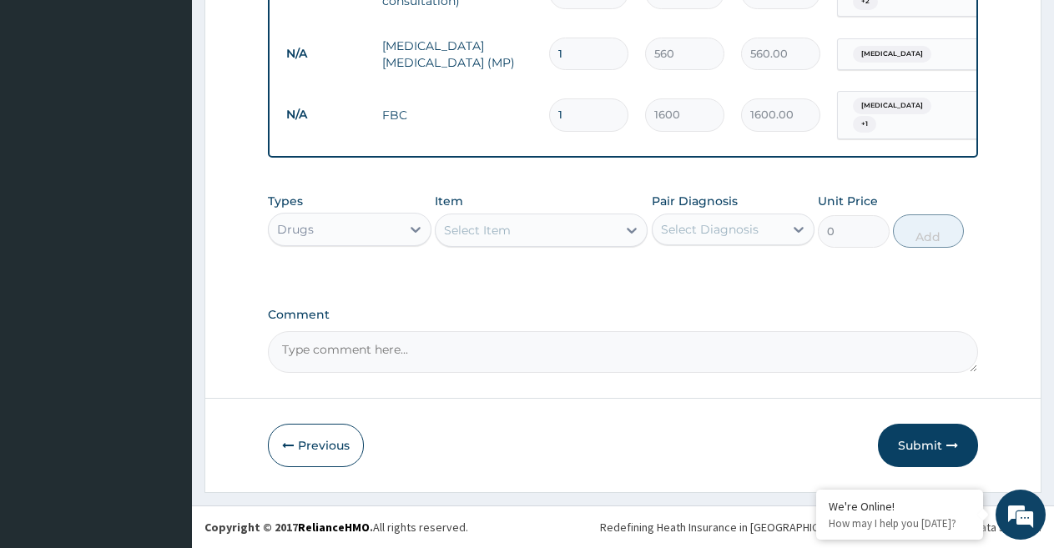
click at [577, 228] on div "Select Item" at bounding box center [526, 230] width 181 height 27
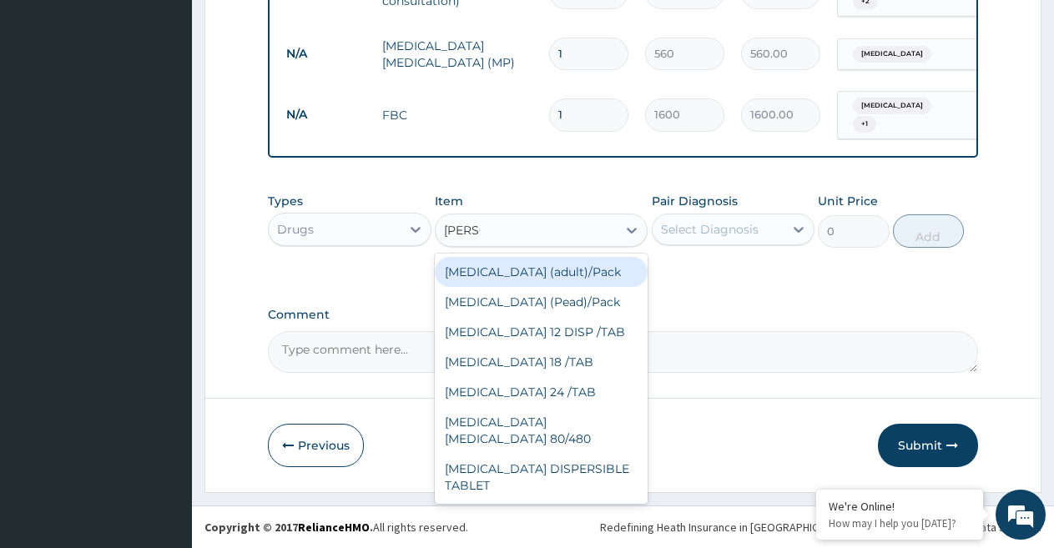
type input "COART"
drag, startPoint x: 577, startPoint y: 273, endPoint x: 682, endPoint y: 260, distance: 105.9
click at [578, 274] on div "Coartem (adult)/Pack" at bounding box center [541, 272] width 213 height 30
type input "682.5"
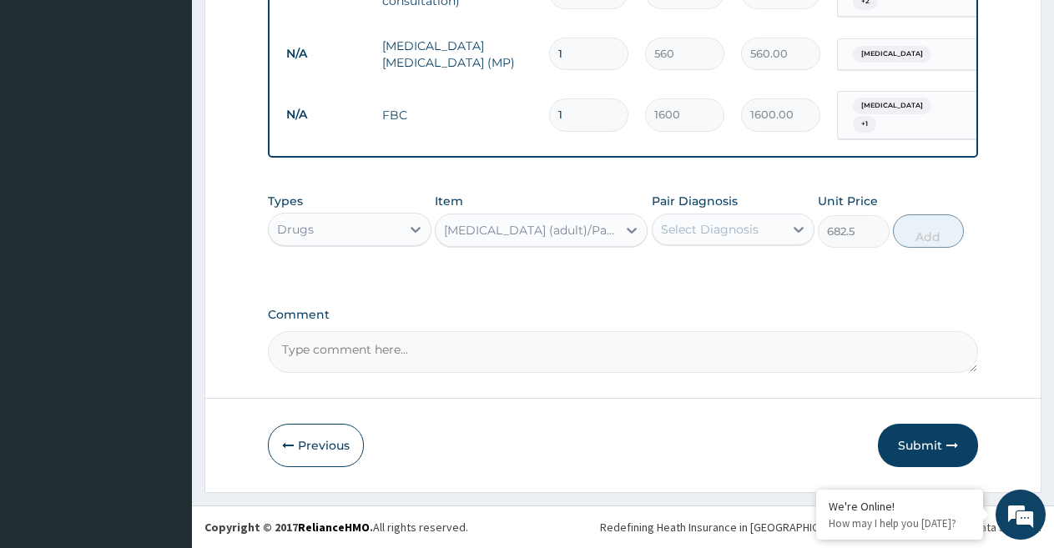
click at [712, 234] on div "Select Diagnosis" at bounding box center [710, 229] width 98 height 17
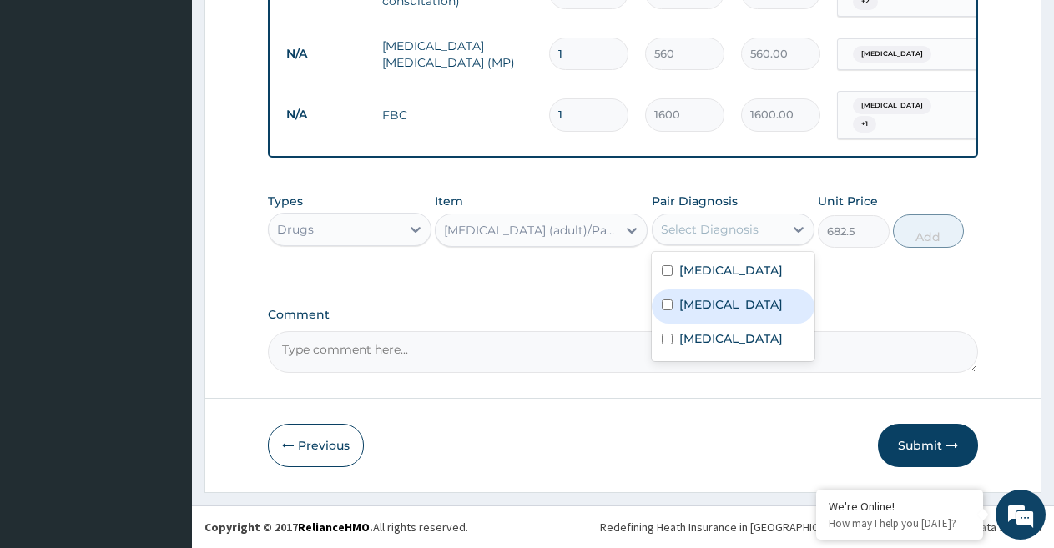
drag, startPoint x: 722, startPoint y: 311, endPoint x: 791, endPoint y: 281, distance: 75.5
click at [723, 313] on div "Malaria" at bounding box center [734, 307] width 164 height 34
checkbox input "true"
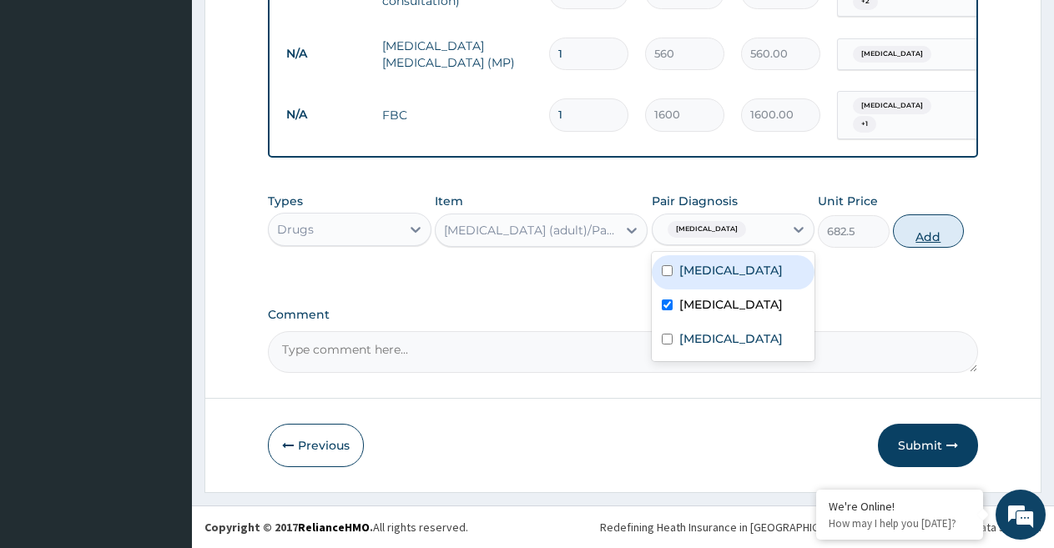
click at [923, 232] on button "Add" at bounding box center [928, 230] width 71 height 33
type input "0"
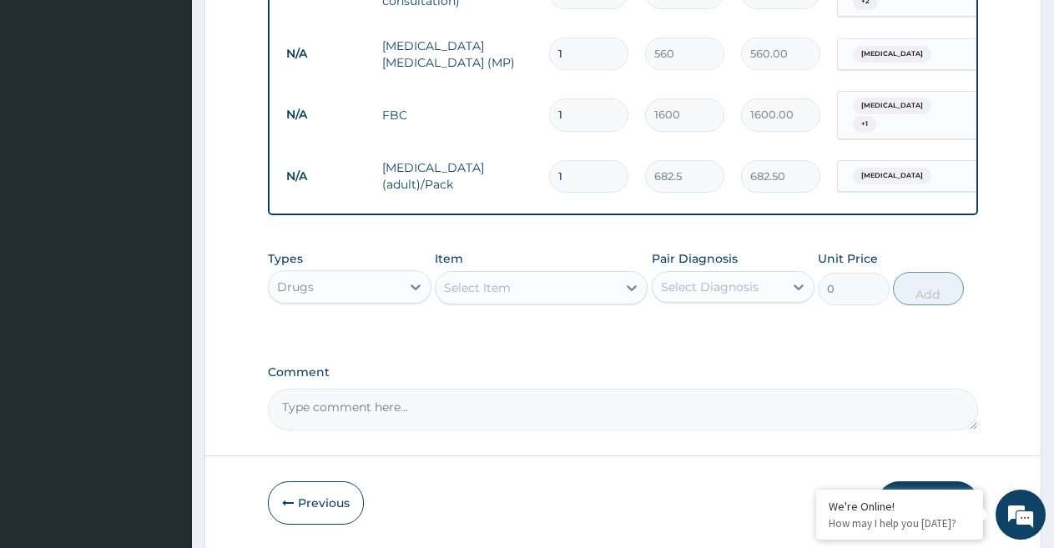
drag, startPoint x: 585, startPoint y: 164, endPoint x: 510, endPoint y: 169, distance: 75.3
click at [536, 167] on tr "N/A Coartem (adult)/Pack 1 682.5 682.50 Malaria Delete" at bounding box center [687, 177] width 818 height 58
type input "2"
type input "1365.00"
type input "2"
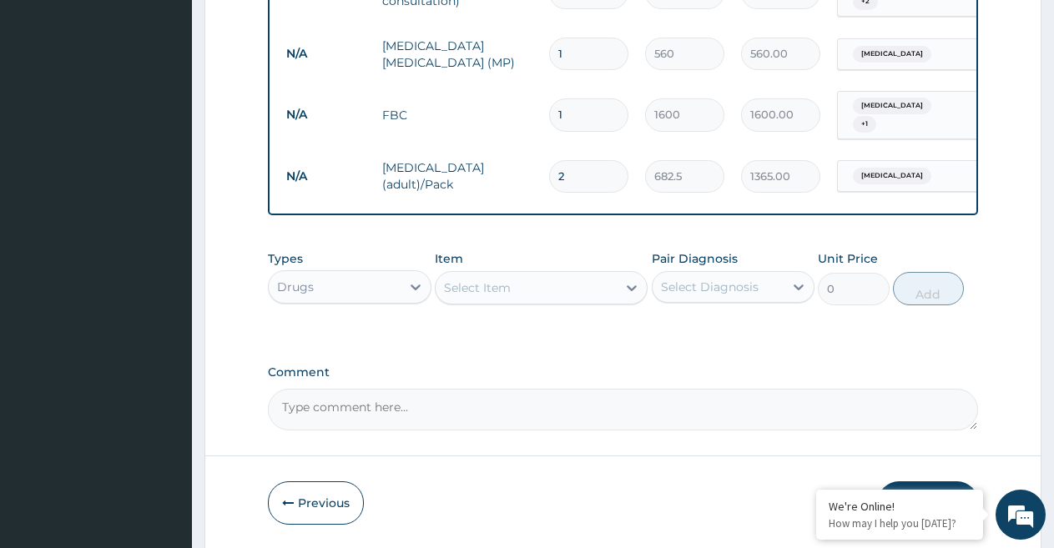
click at [486, 290] on div "Select Item" at bounding box center [477, 287] width 67 height 17
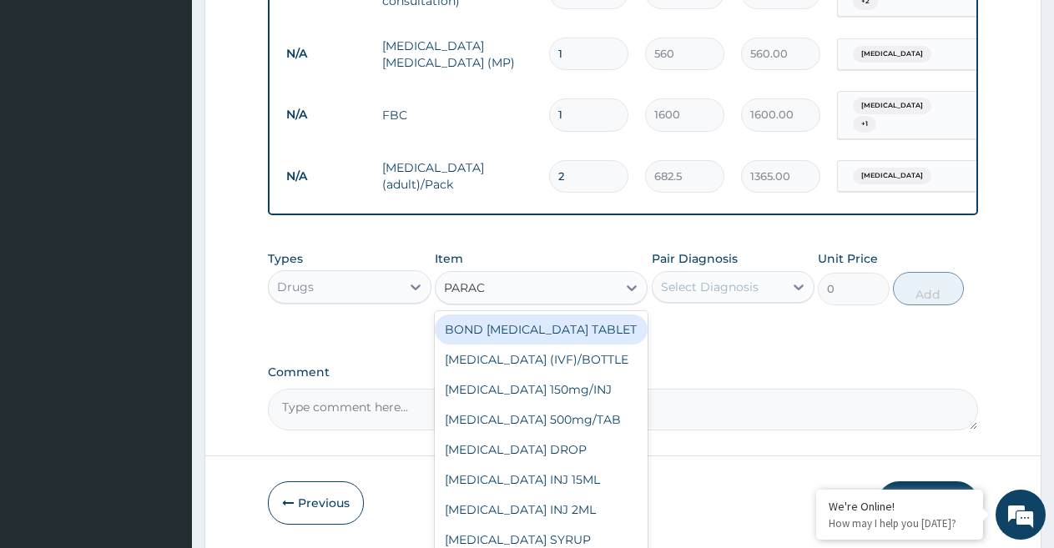
type input "PARACE"
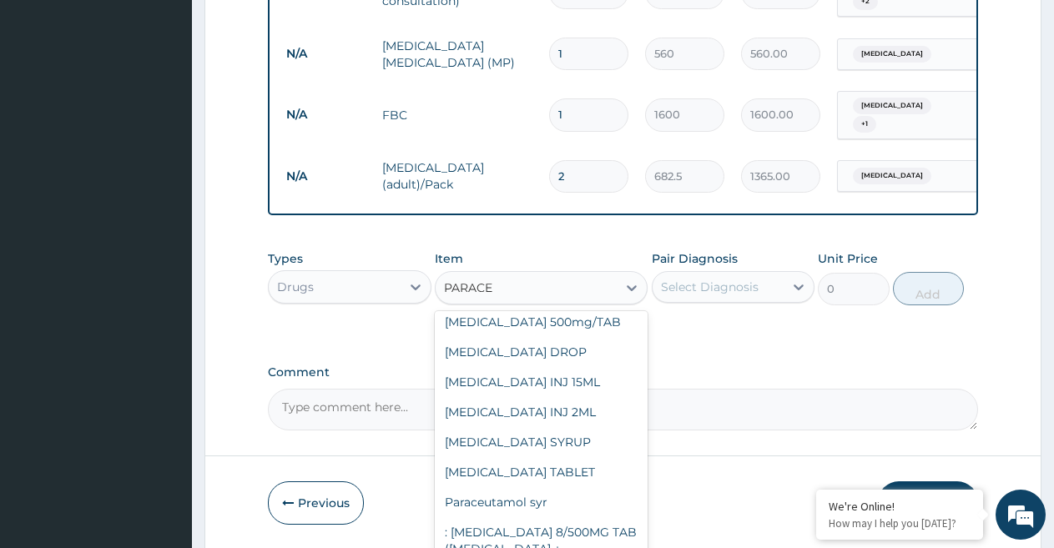
scroll to position [137, 0]
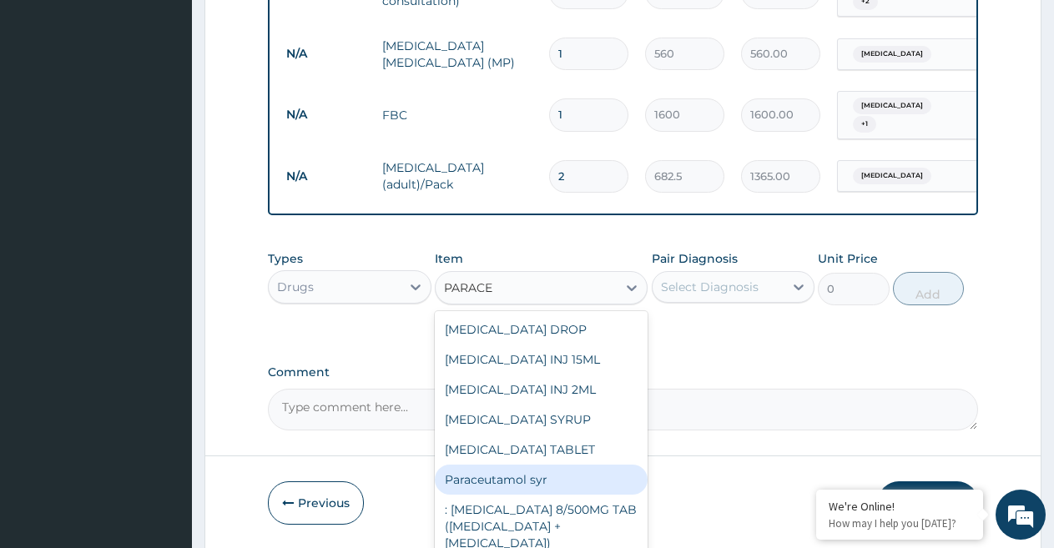
click at [551, 487] on div "Paraceutamol syr" at bounding box center [541, 480] width 213 height 30
type input "350"
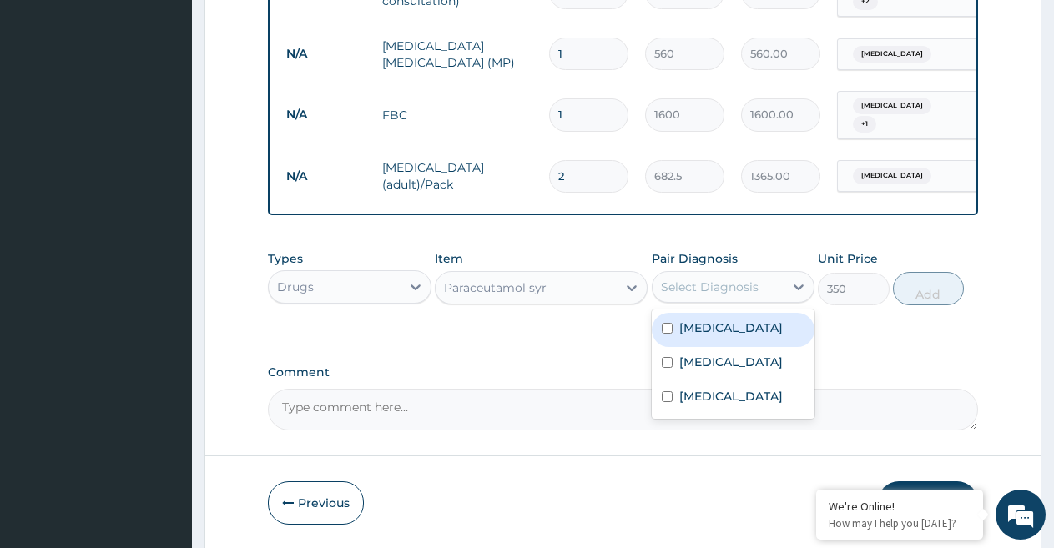
click at [703, 289] on div "Select Diagnosis" at bounding box center [710, 287] width 98 height 17
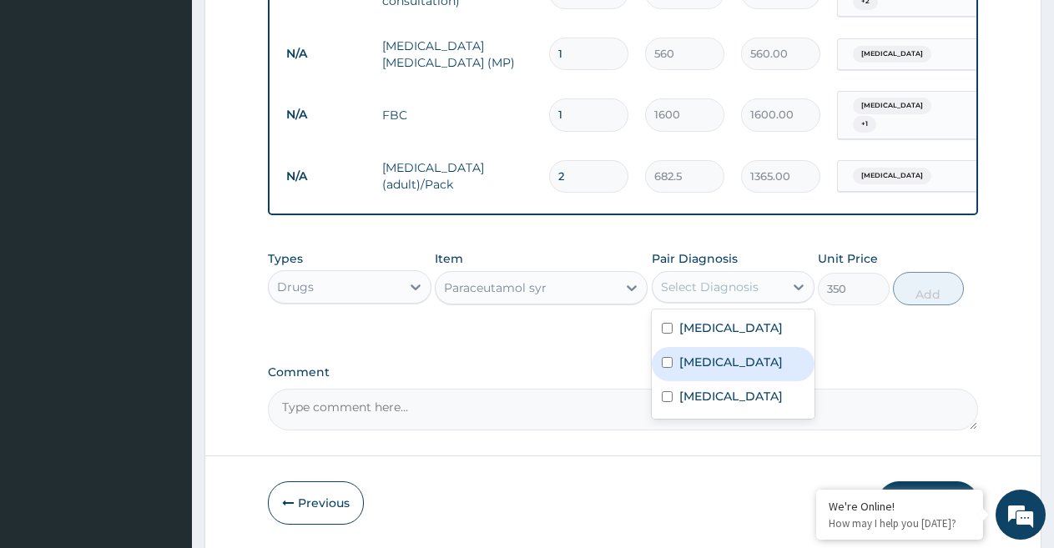
click at [702, 365] on label "Malaria" at bounding box center [730, 362] width 103 height 17
checkbox input "true"
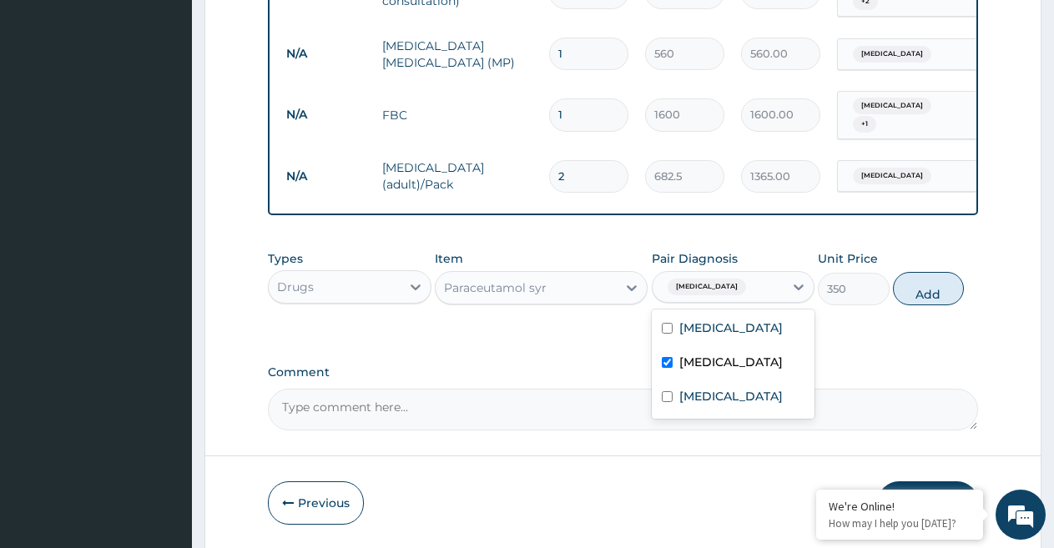
click at [930, 292] on button "Add" at bounding box center [928, 288] width 71 height 33
type input "0"
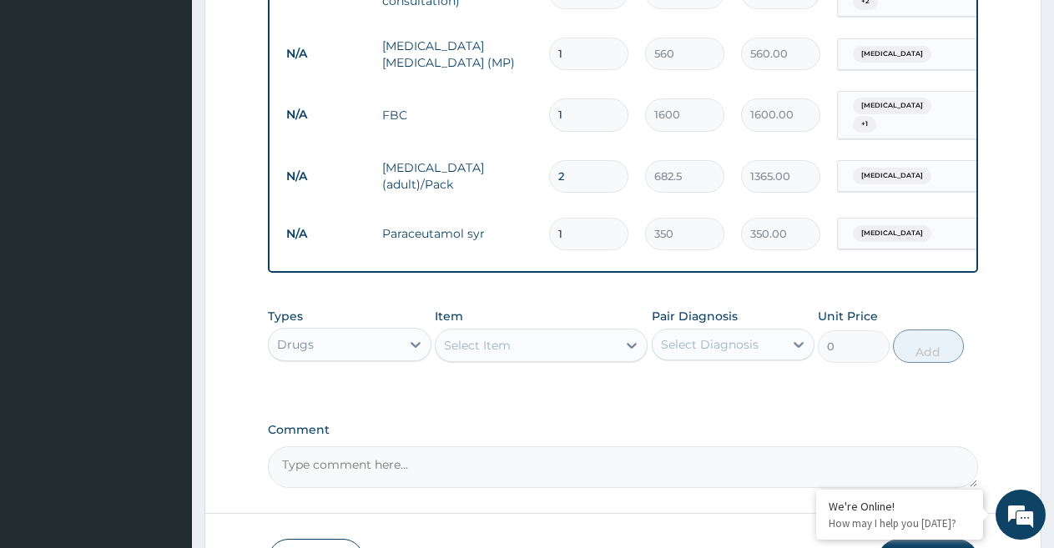
drag, startPoint x: 579, startPoint y: 219, endPoint x: 441, endPoint y: 199, distance: 139.0
click at [496, 214] on tr "N/A Paraceutamol syr 1 350 350.00 Malaria Delete" at bounding box center [687, 234] width 818 height 58
type input "3"
type input "1050.00"
type input "3"
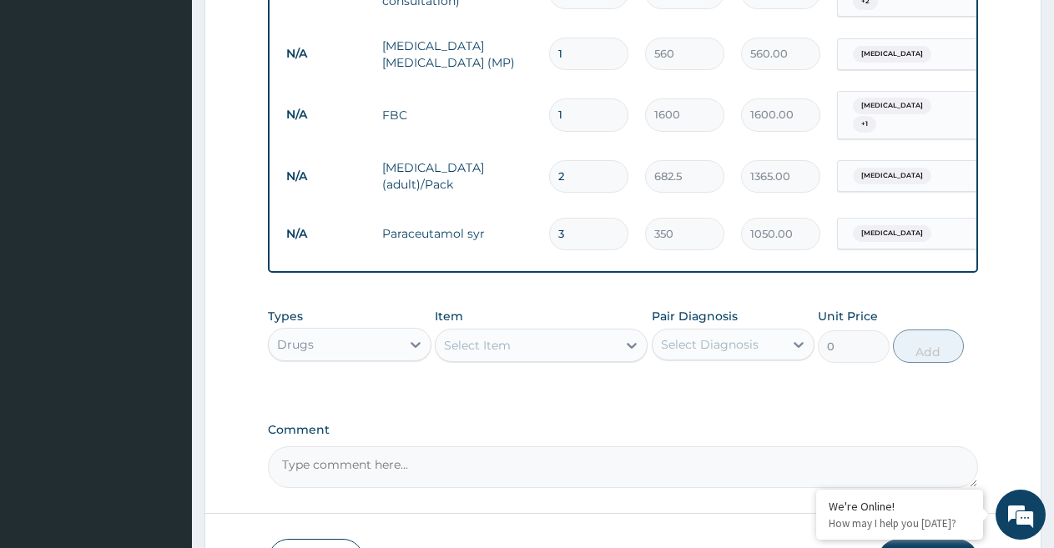
click at [485, 232] on td "Paraceutamol syr" at bounding box center [457, 233] width 167 height 33
click at [459, 349] on div "Select Item" at bounding box center [477, 345] width 67 height 17
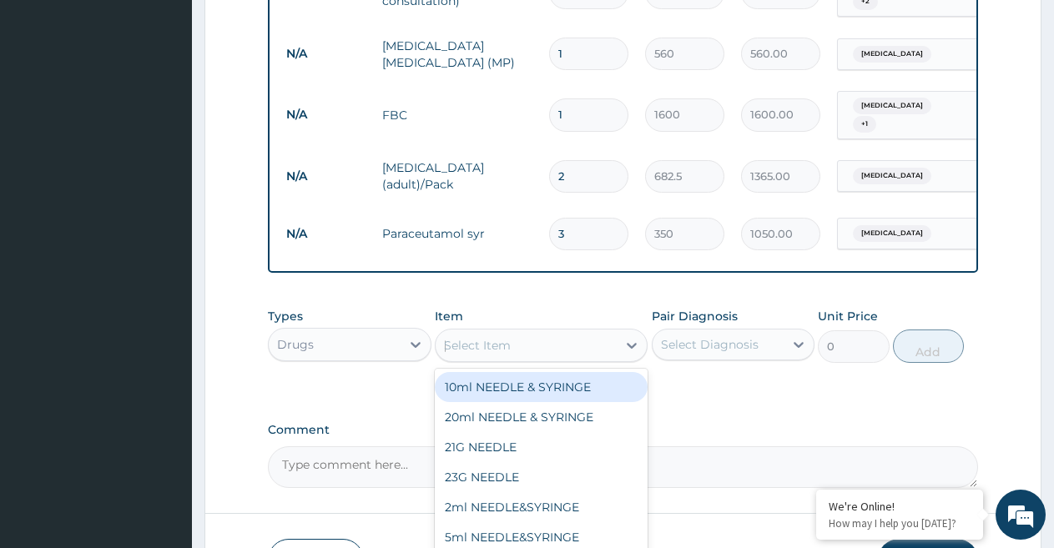
type input "LORAT"
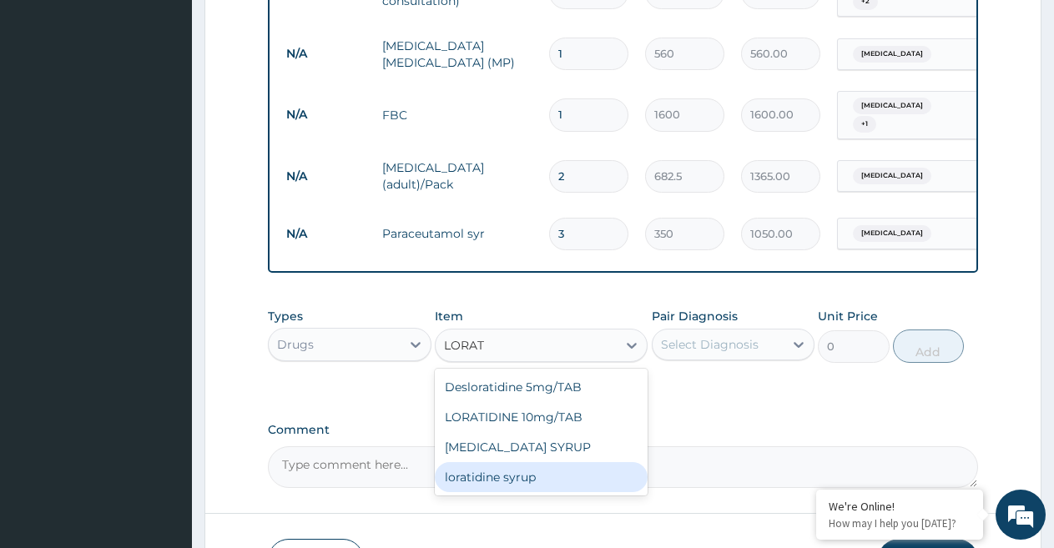
drag, startPoint x: 500, startPoint y: 477, endPoint x: 742, endPoint y: 397, distance: 254.9
click at [501, 477] on div "loratidine syrup" at bounding box center [541, 477] width 213 height 30
type input "1000"
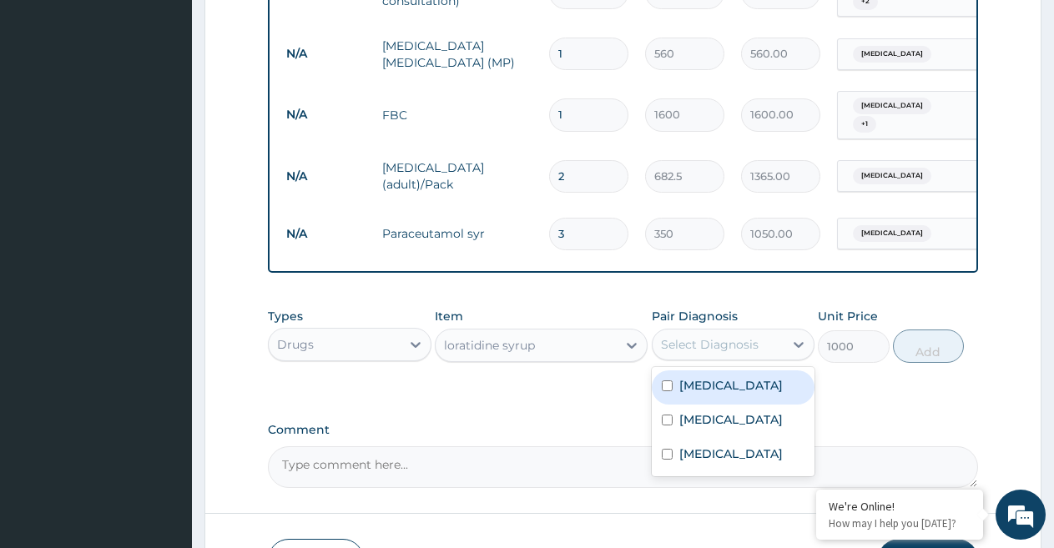
drag, startPoint x: 769, startPoint y: 340, endPoint x: 761, endPoint y: 342, distance: 8.7
click at [768, 340] on div "Select Diagnosis" at bounding box center [718, 344] width 132 height 27
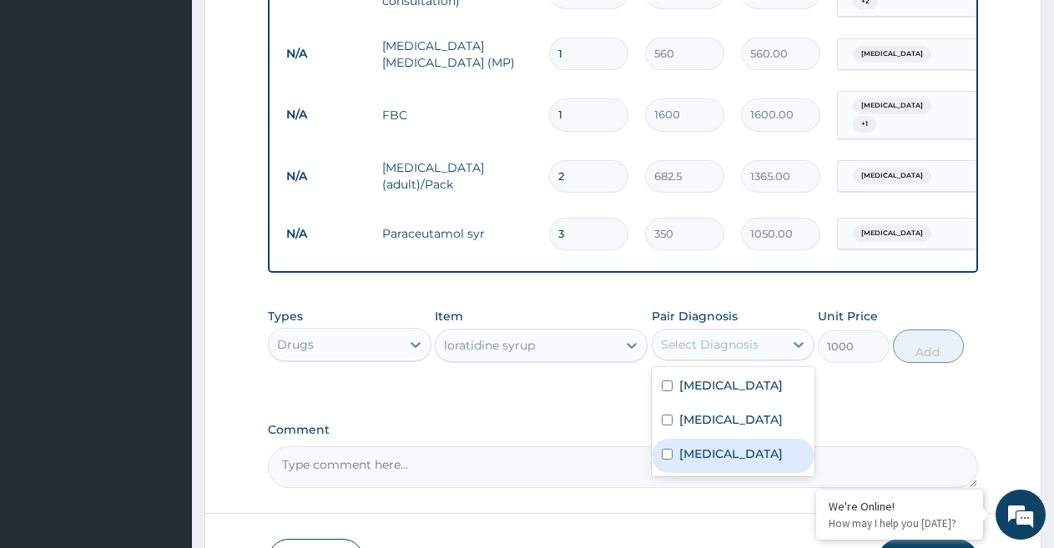
click at [719, 450] on label "Upper respiratory infection" at bounding box center [730, 454] width 103 height 17
checkbox input "true"
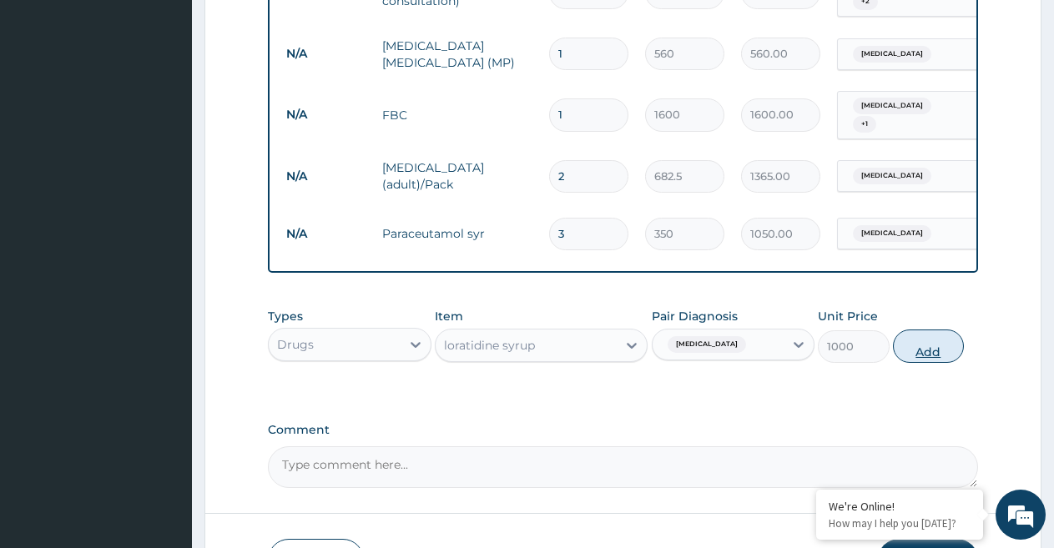
click at [935, 354] on button "Add" at bounding box center [928, 346] width 71 height 33
type input "0"
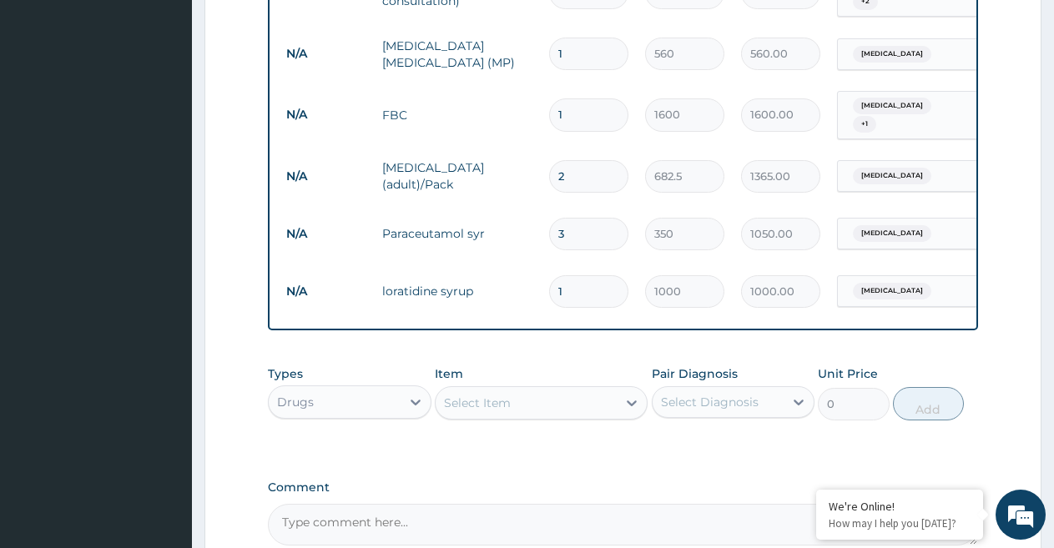
click at [527, 396] on div "Select Item" at bounding box center [526, 403] width 181 height 27
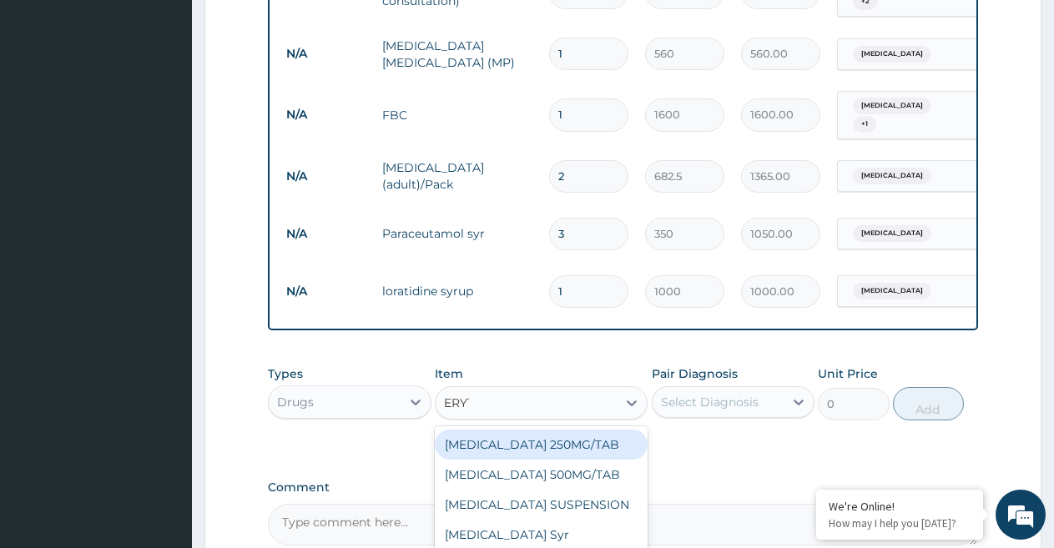
type input "ERYTH"
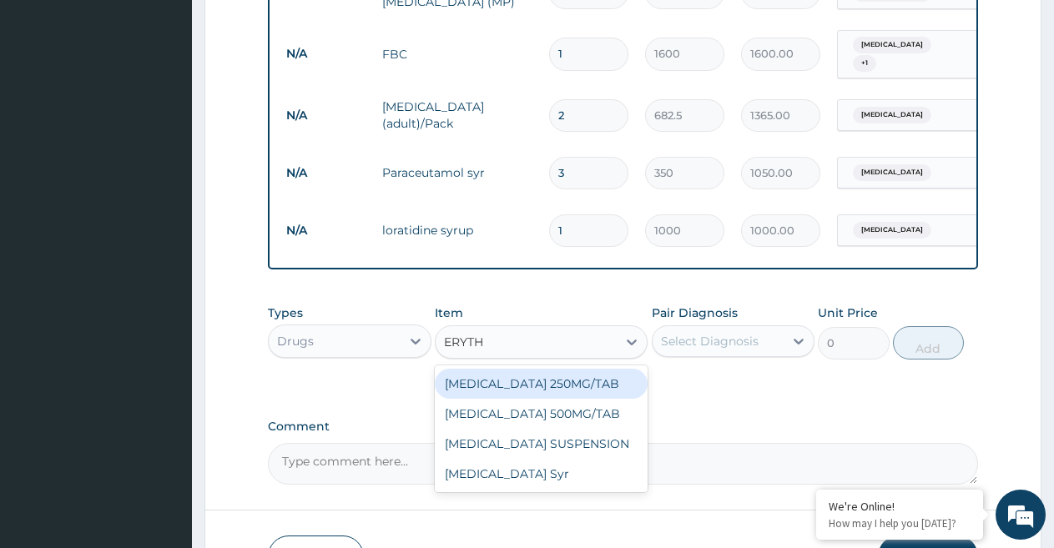
scroll to position [872, 0]
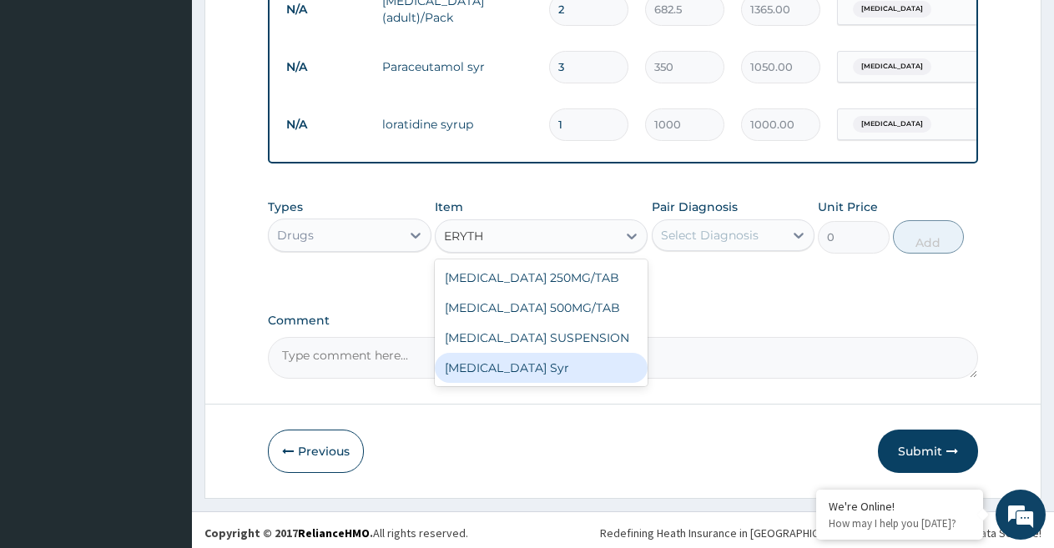
click at [532, 359] on div "Erythromycin Syr" at bounding box center [541, 368] width 213 height 30
type input "1000"
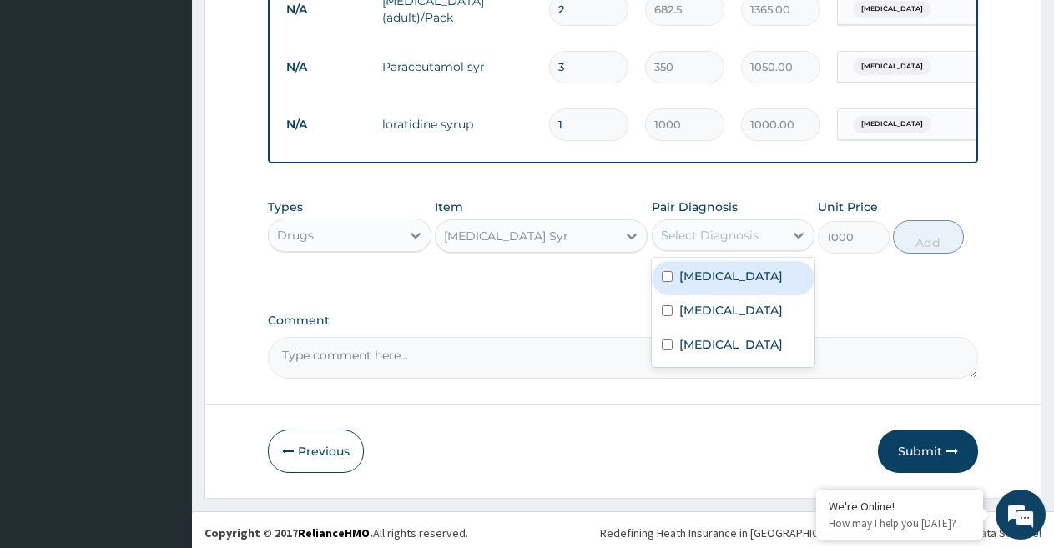
click at [705, 234] on div "Select Diagnosis" at bounding box center [710, 235] width 98 height 17
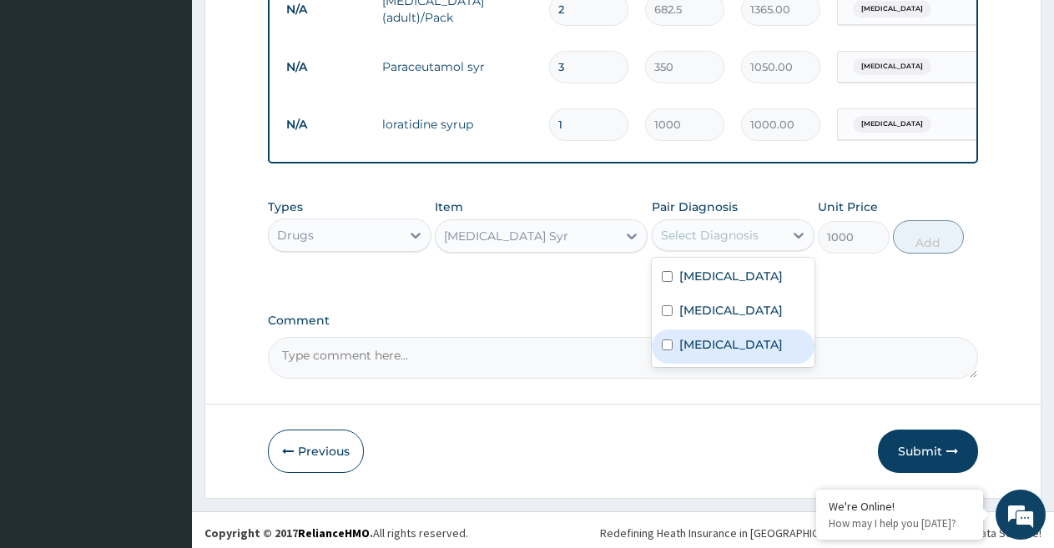
drag, startPoint x: 701, startPoint y: 350, endPoint x: 843, endPoint y: 266, distance: 165.3
click at [702, 346] on label "Upper respiratory infection" at bounding box center [730, 344] width 103 height 17
checkbox input "true"
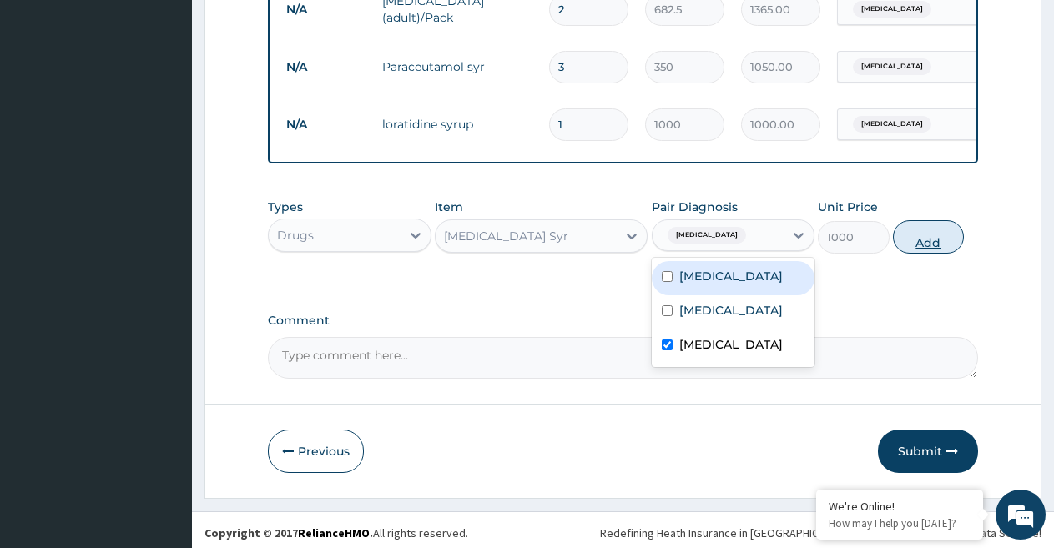
click at [909, 244] on button "Add" at bounding box center [928, 236] width 71 height 33
type input "0"
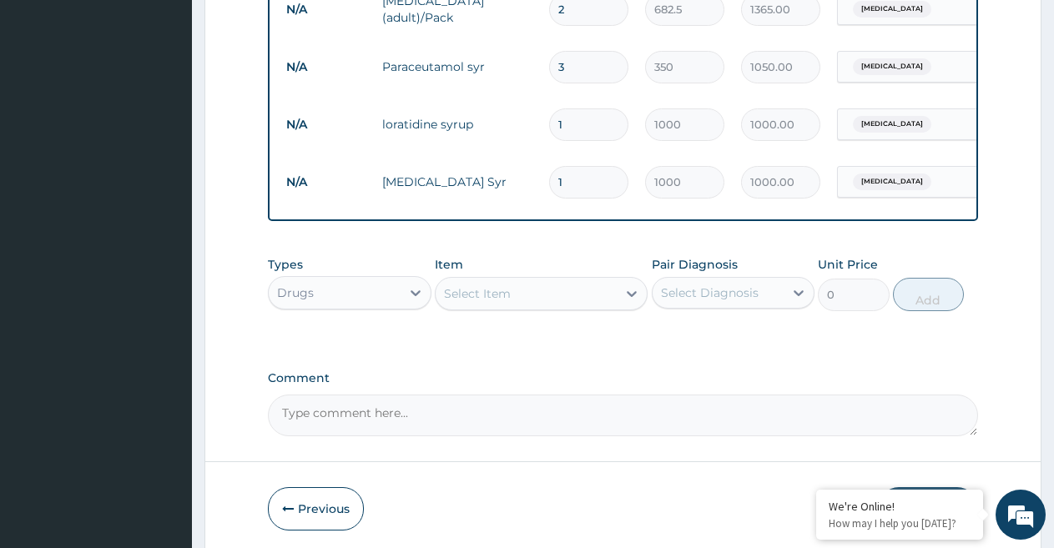
click at [545, 290] on div "Select Item" at bounding box center [526, 293] width 181 height 27
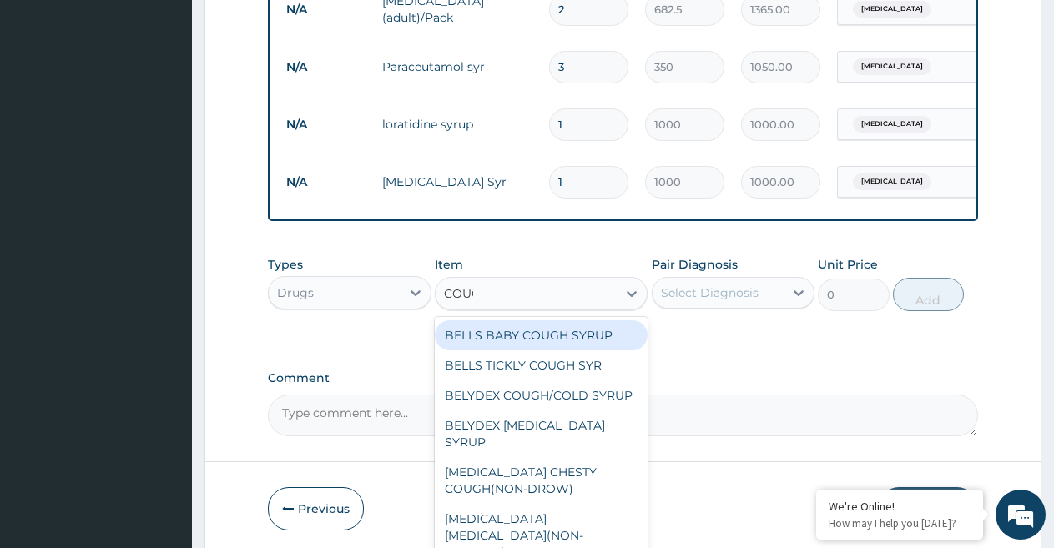
type input "COUGH"
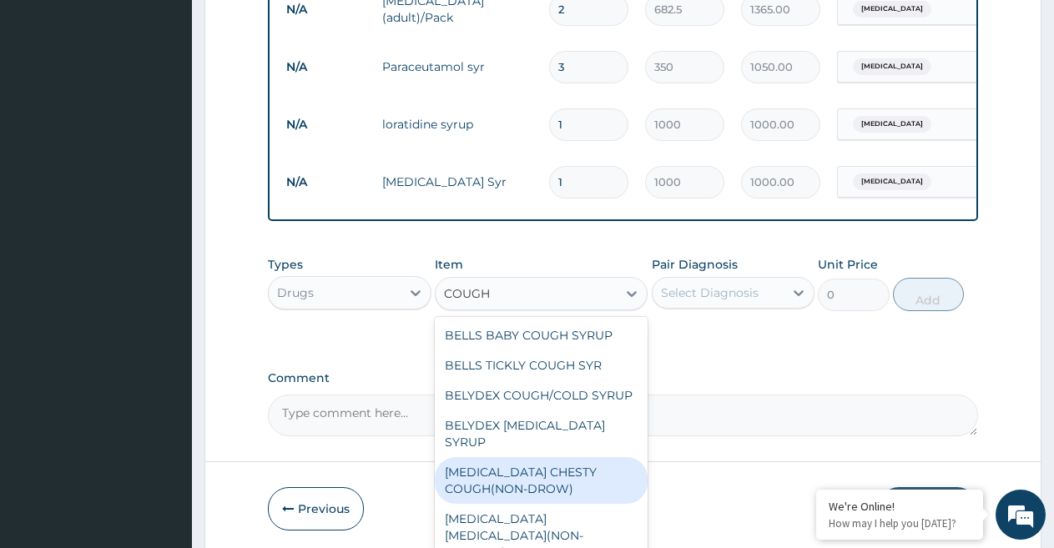
click at [484, 476] on div "BENYLIN CHESTY COUGH(NON-DROW)" at bounding box center [541, 480] width 213 height 47
type input "735"
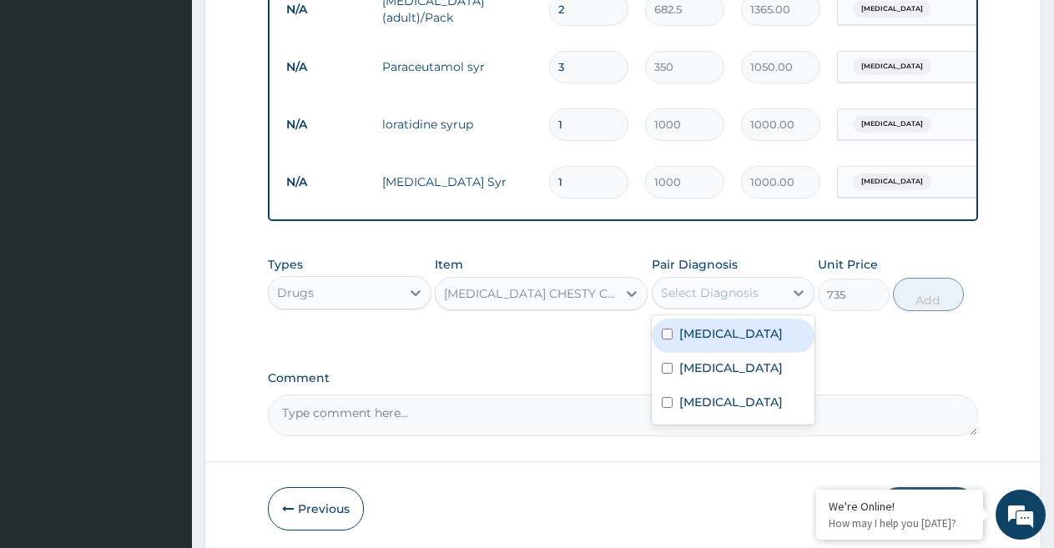
click at [699, 290] on div "Select Diagnosis" at bounding box center [710, 292] width 98 height 17
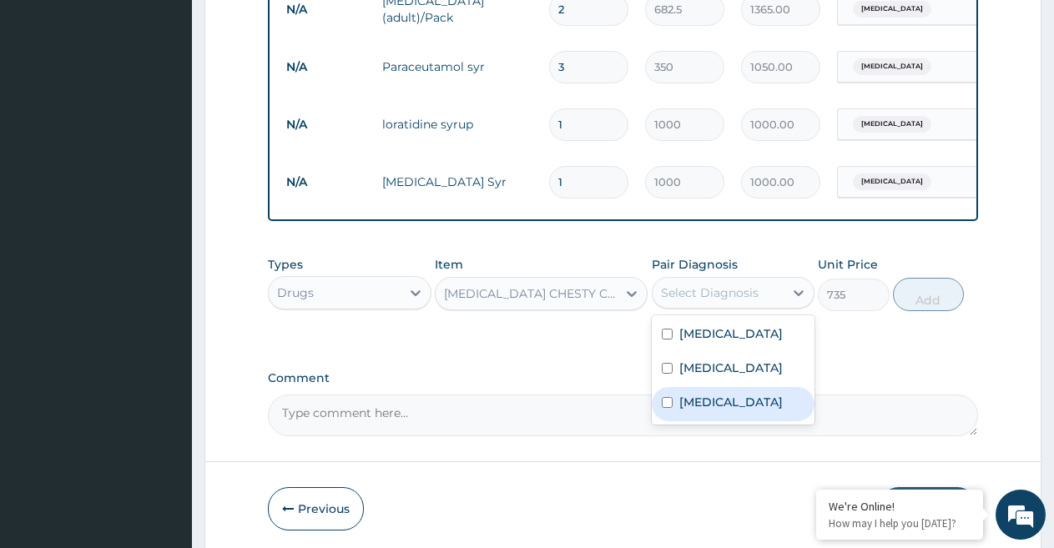
drag, startPoint x: 704, startPoint y: 402, endPoint x: 836, endPoint y: 312, distance: 159.7
click at [704, 403] on label "Upper respiratory infection" at bounding box center [730, 402] width 103 height 17
checkbox input "true"
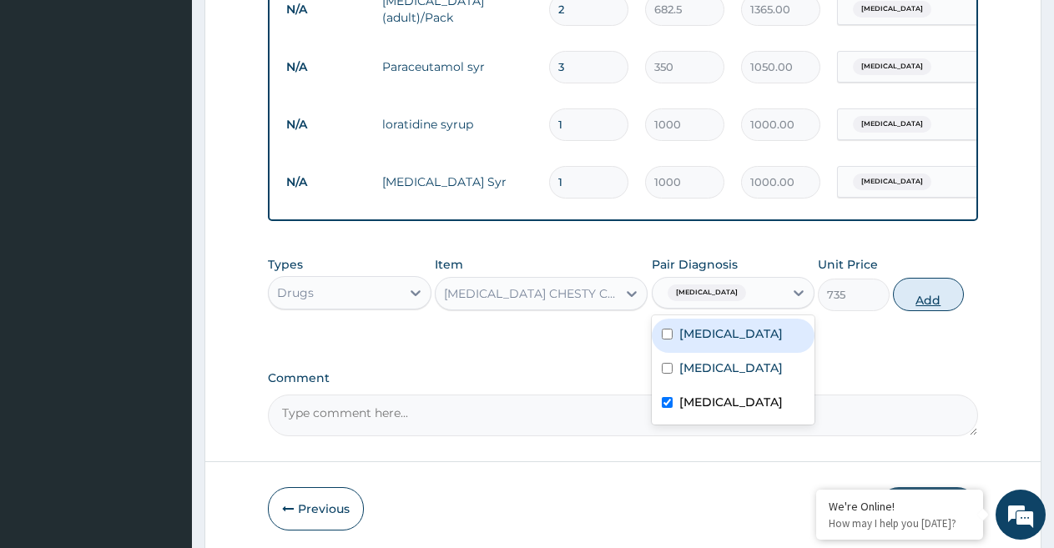
click at [926, 301] on button "Add" at bounding box center [928, 294] width 71 height 33
type input "0"
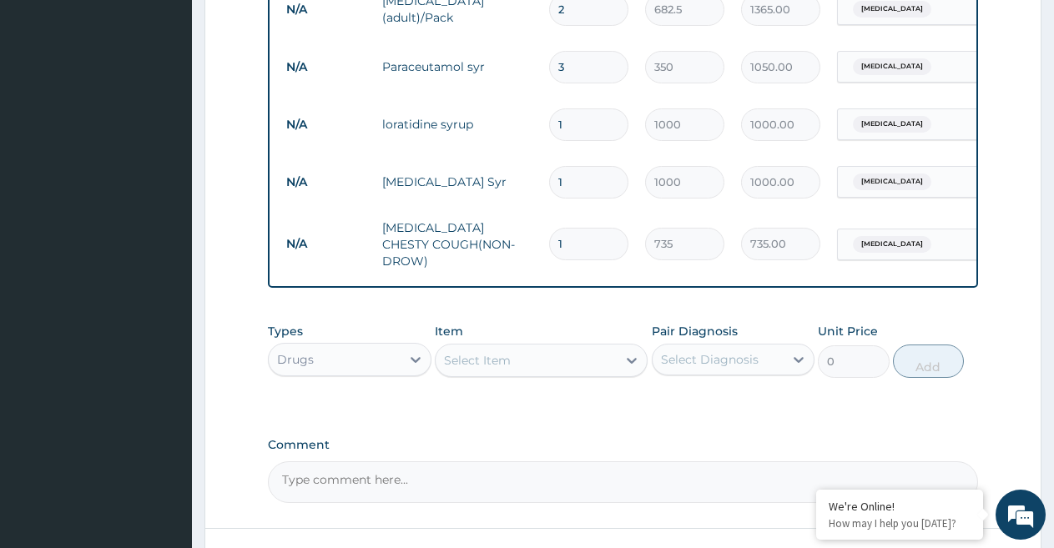
click at [473, 352] on div "Select Item" at bounding box center [477, 360] width 67 height 17
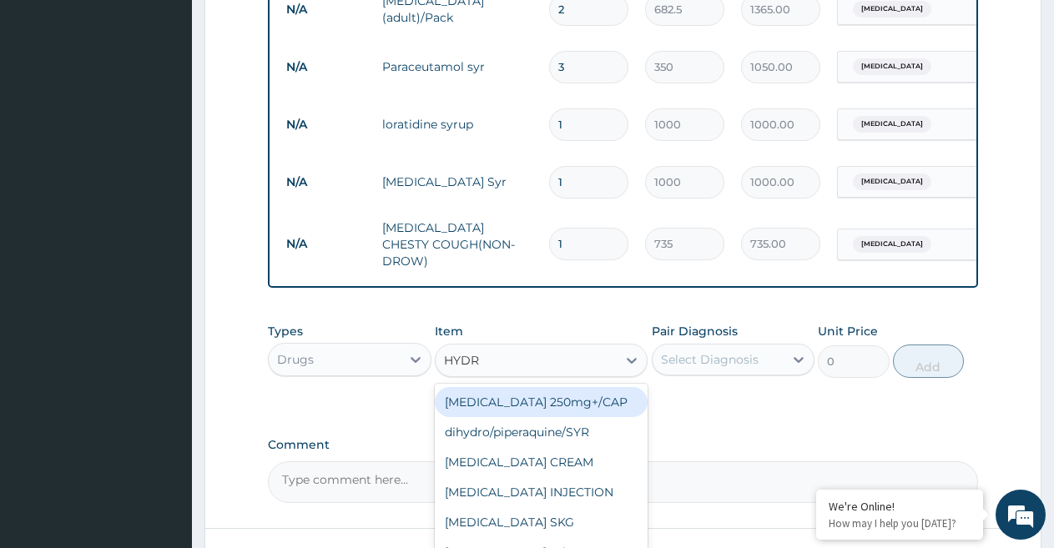
type input "HYDRO"
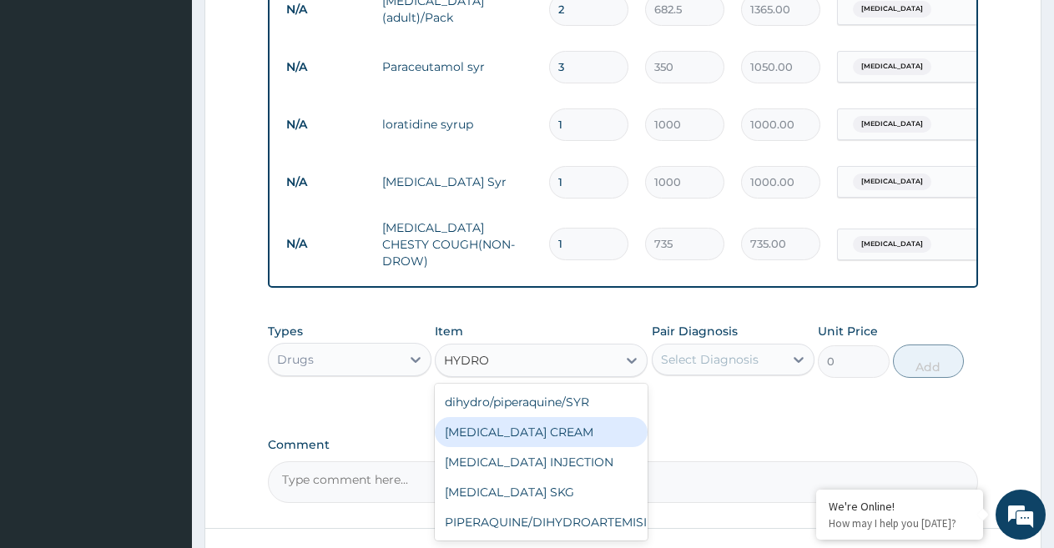
click at [542, 433] on div "HYDROCORTISONE CREAM" at bounding box center [541, 432] width 213 height 30
type input "183.75"
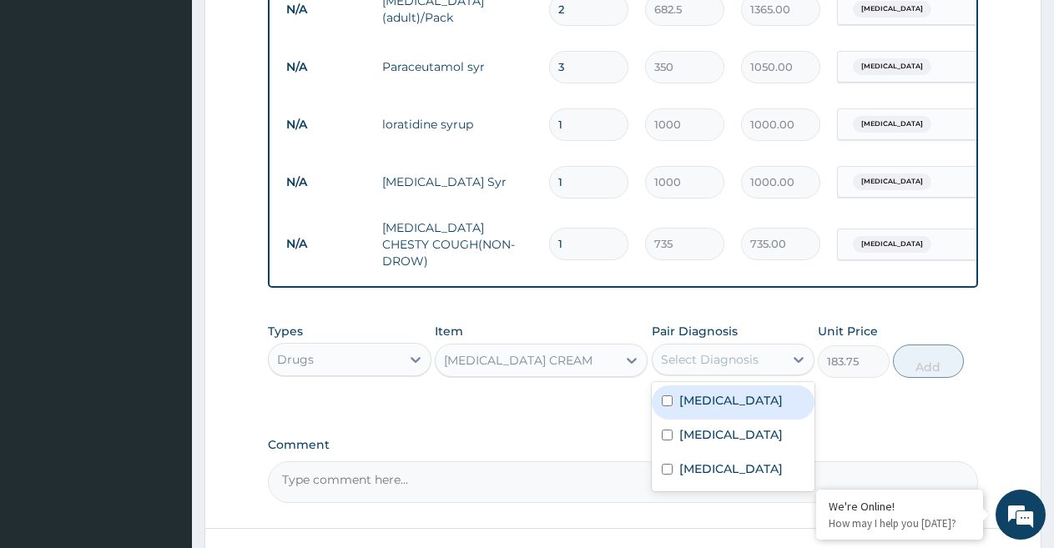
click at [722, 351] on div "Select Diagnosis" at bounding box center [710, 359] width 98 height 17
drag, startPoint x: 715, startPoint y: 390, endPoint x: 889, endPoint y: 363, distance: 175.7
click at [715, 392] on label "Tinea corporis" at bounding box center [730, 400] width 103 height 17
checkbox input "true"
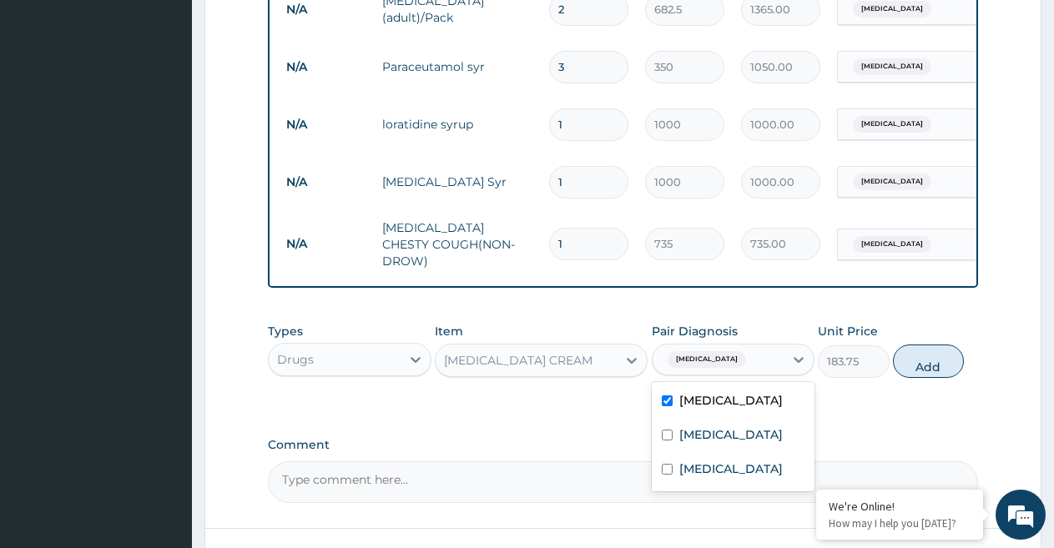
click at [929, 355] on button "Add" at bounding box center [928, 361] width 71 height 33
type input "0"
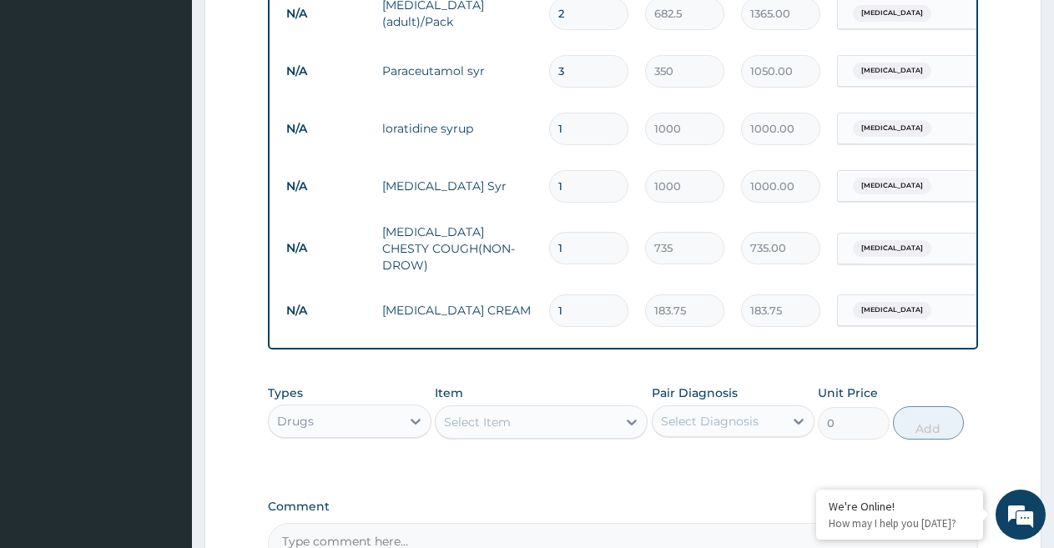
scroll to position [955, 0]
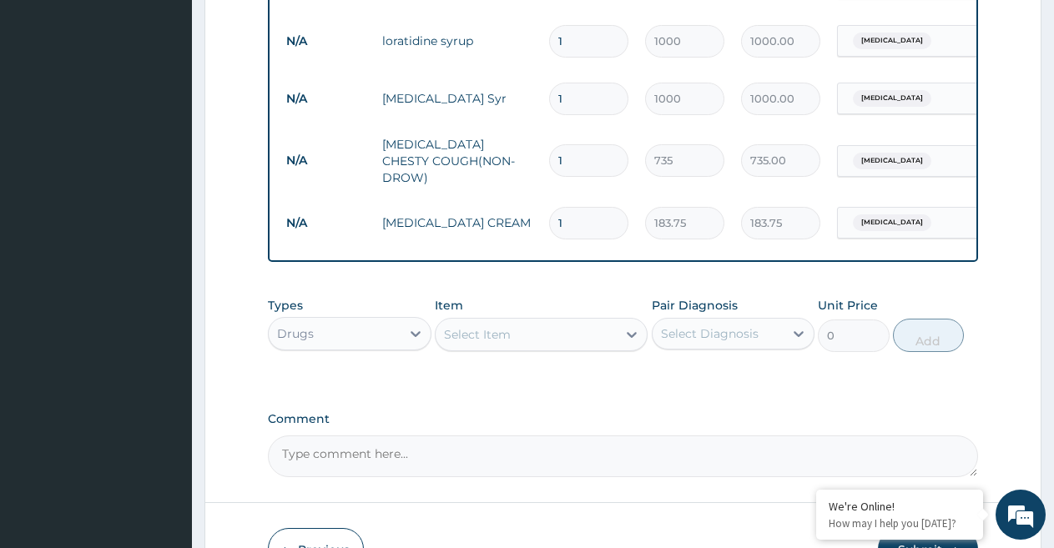
click at [531, 330] on div "Select Item" at bounding box center [526, 334] width 181 height 27
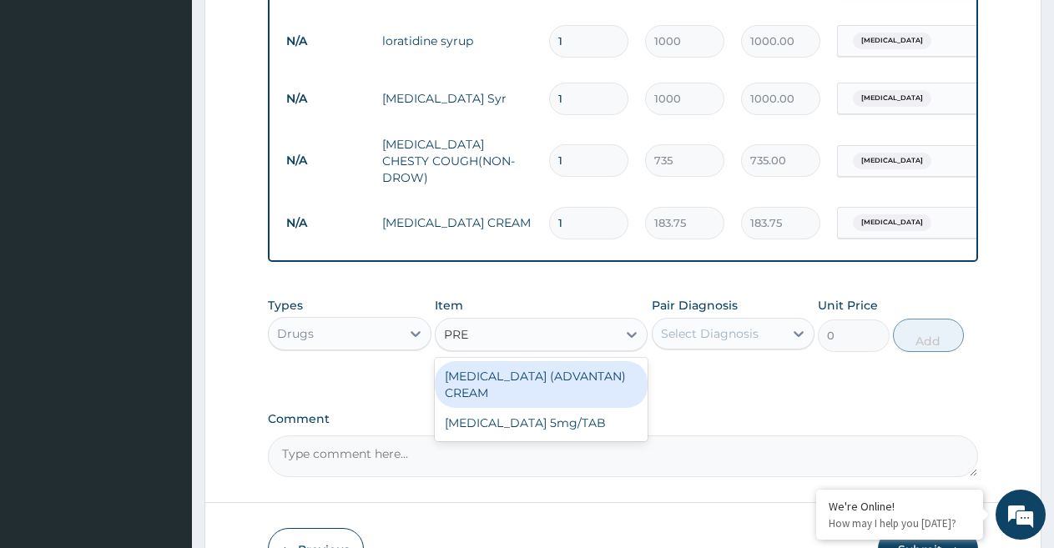
type input "PRED"
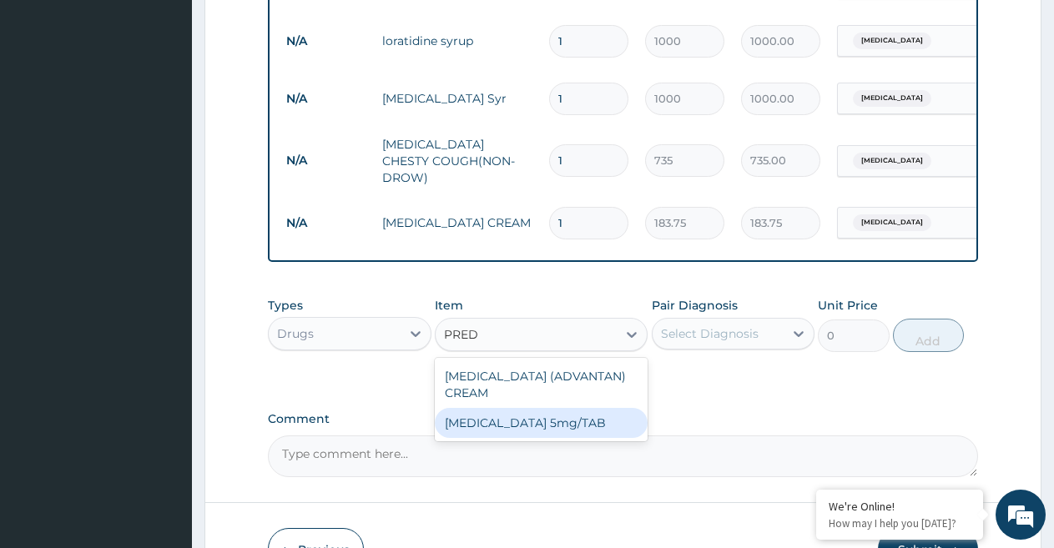
drag, startPoint x: 557, startPoint y: 420, endPoint x: 610, endPoint y: 361, distance: 78.6
click at [557, 417] on div "PREDNISOLONE 5mg/TAB" at bounding box center [541, 423] width 213 height 30
type input "3.15"
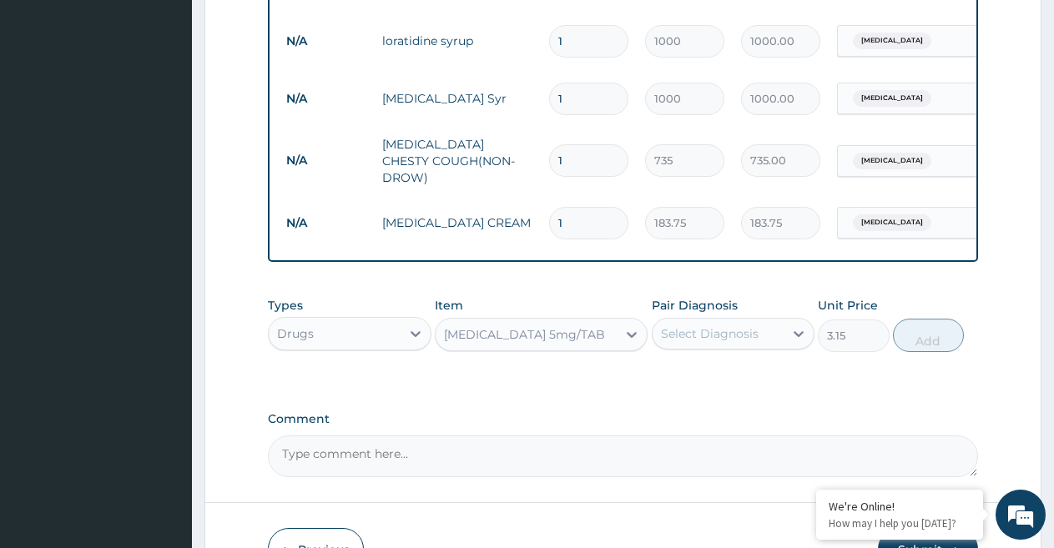
click at [708, 325] on div "Select Diagnosis" at bounding box center [710, 333] width 98 height 17
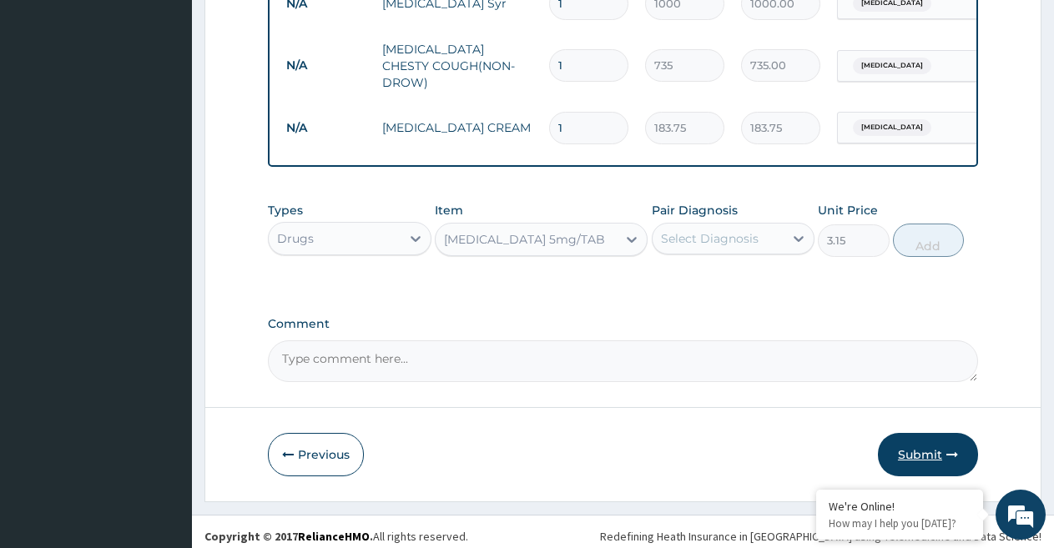
click at [929, 446] on button "Submit" at bounding box center [928, 454] width 100 height 43
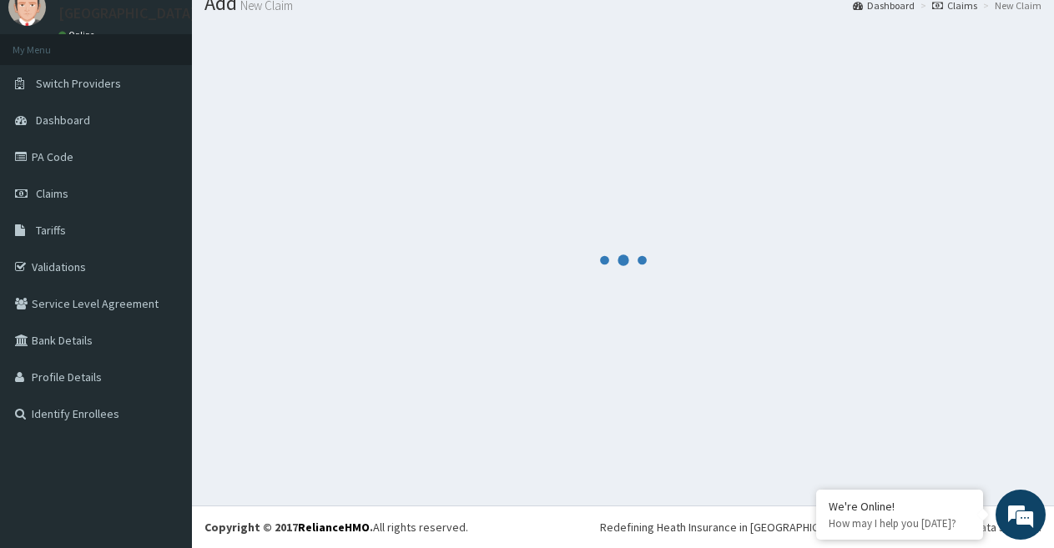
scroll to position [62, 0]
